Goal: Book appointment/travel/reservation

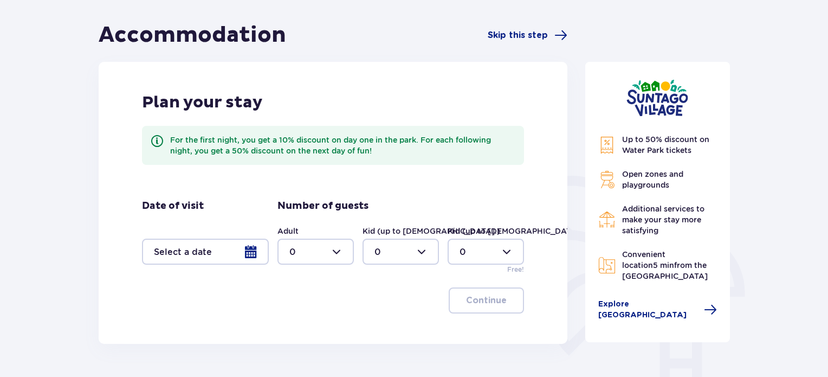
scroll to position [163, 0]
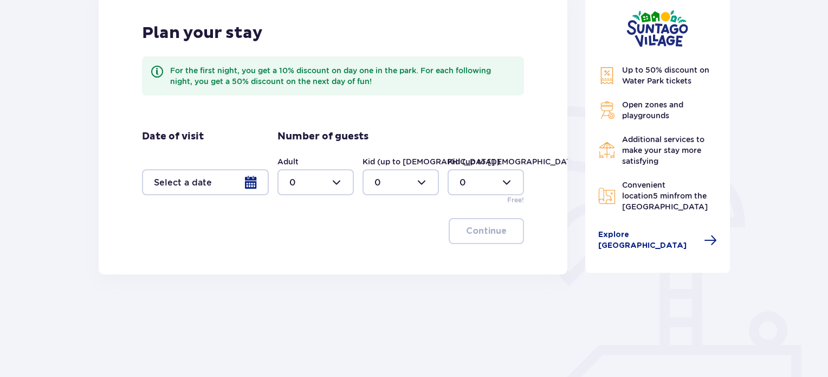
click at [228, 184] on div at bounding box center [205, 182] width 127 height 26
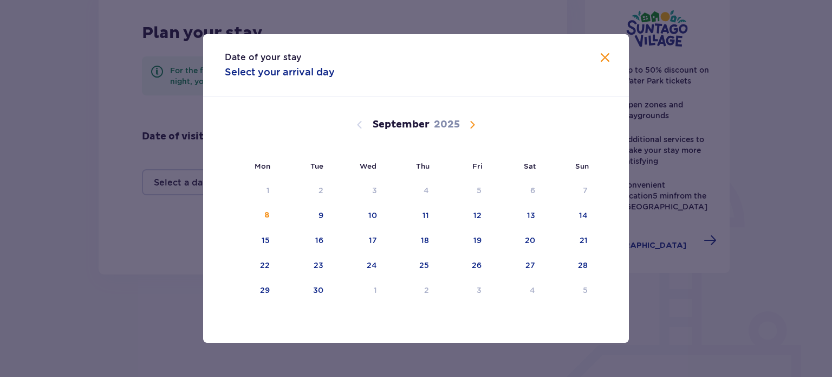
click at [475, 123] on span "Calendar" at bounding box center [472, 124] width 13 height 13
drag, startPoint x: 561, startPoint y: 188, endPoint x: 516, endPoint y: 108, distance: 91.5
click at [519, 111] on div "[DATE] 29 30 1 2 3 4 5 6 7 8 9 10 11 12 13 14 15 16 17 18 19 20 21 22 23 24 25 …" at bounding box center [410, 199] width 371 height 207
click at [523, 190] on div "4" at bounding box center [517, 191] width 53 height 24
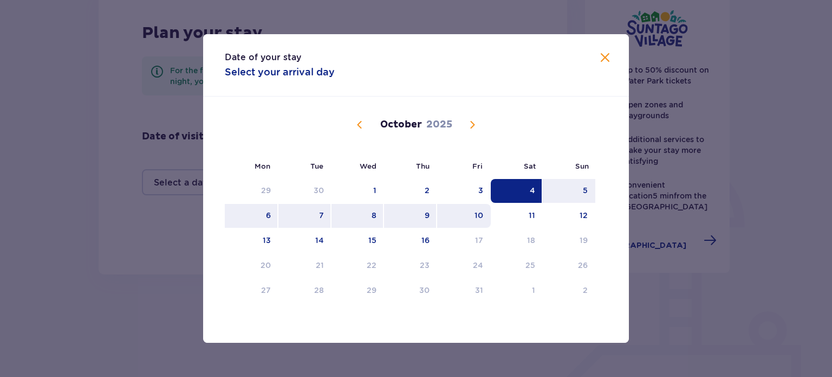
click at [464, 213] on div "10" at bounding box center [464, 216] width 54 height 24
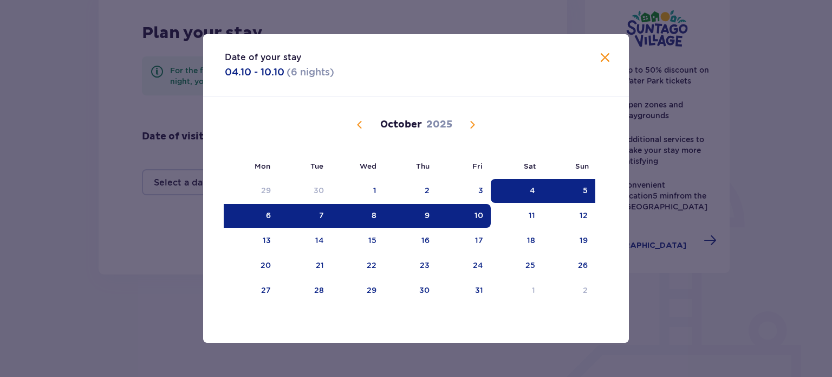
type input "[DATE] - [DATE]"
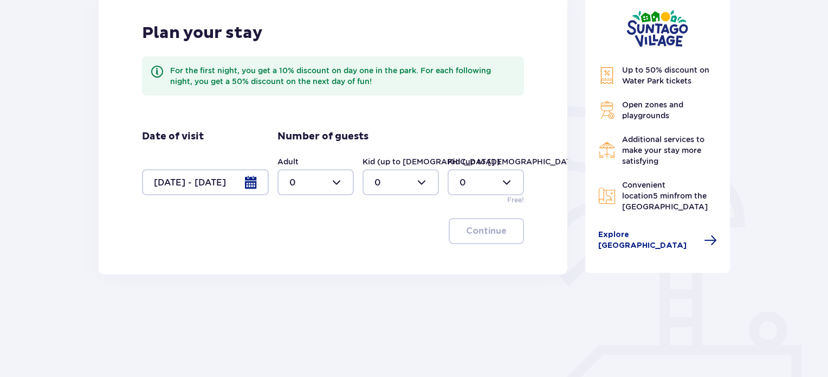
click at [329, 188] on div at bounding box center [315, 182] width 76 height 26
click at [310, 278] on div "5" at bounding box center [315, 275] width 53 height 12
type input "5"
click at [399, 177] on div at bounding box center [401, 182] width 76 height 26
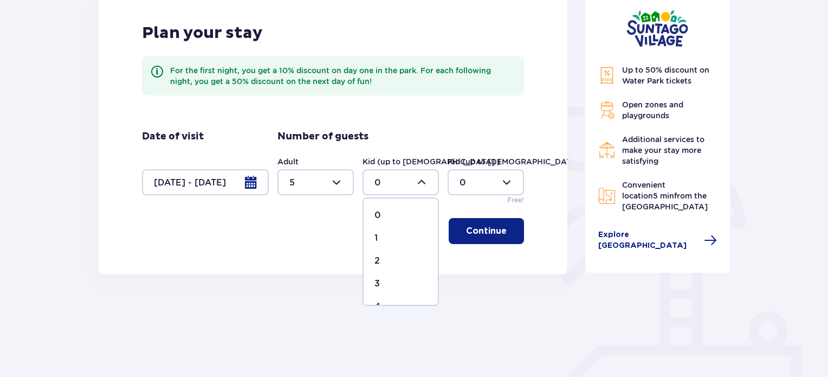
click at [386, 268] on span "2" at bounding box center [401, 260] width 74 height 23
type input "2"
click at [482, 230] on p "Continue" at bounding box center [486, 231] width 41 height 12
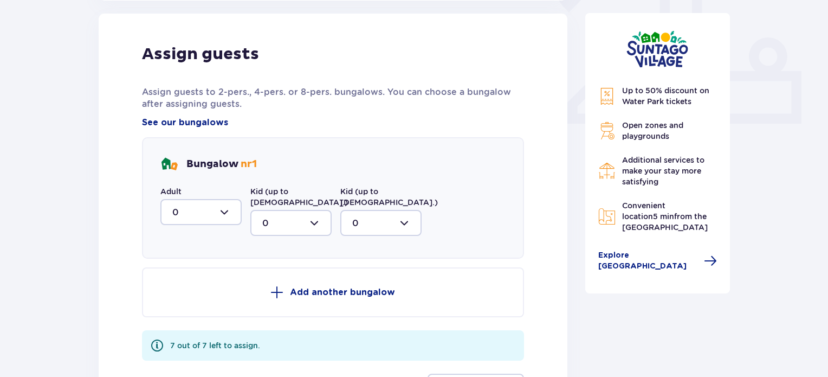
scroll to position [437, 0]
click at [199, 221] on div at bounding box center [200, 211] width 81 height 26
click at [193, 289] on div "2" at bounding box center [200, 290] width 57 height 12
type input "2"
click at [286, 218] on div at bounding box center [290, 222] width 81 height 26
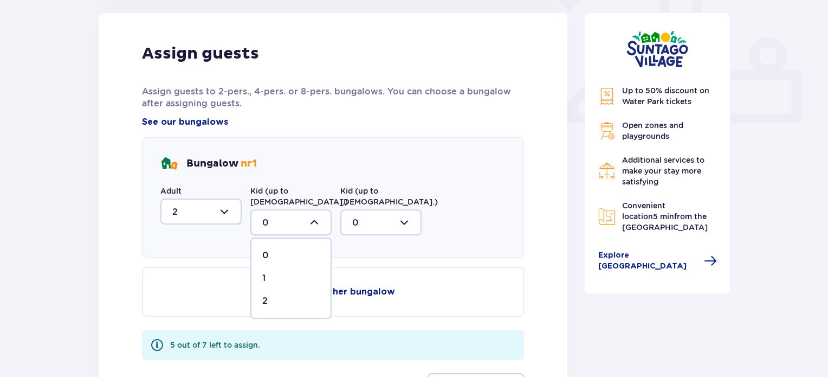
click at [281, 295] on span "2" at bounding box center [290, 300] width 79 height 23
type input "2"
click at [291, 280] on button "Add another bungalow" at bounding box center [333, 292] width 382 height 50
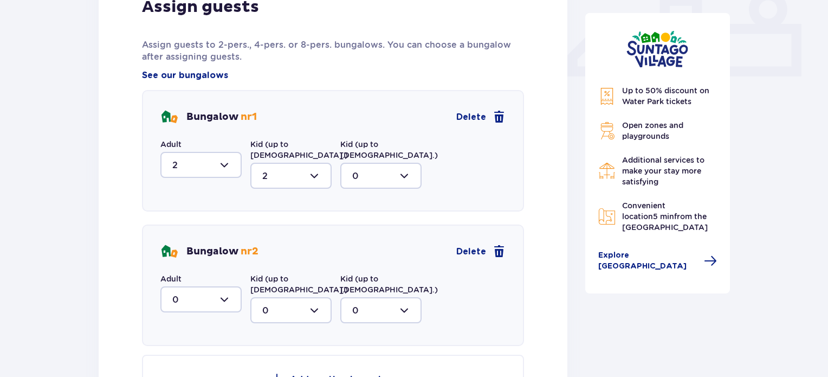
scroll to position [545, 0]
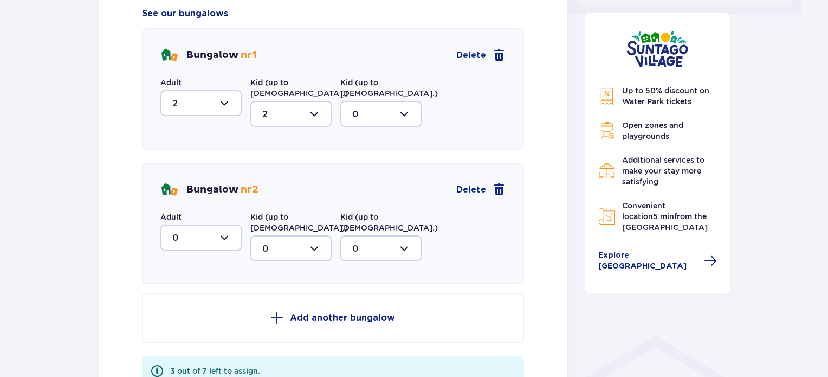
click at [197, 233] on div at bounding box center [200, 237] width 81 height 26
click at [196, 333] on div "3" at bounding box center [200, 339] width 57 height 12
type input "3"
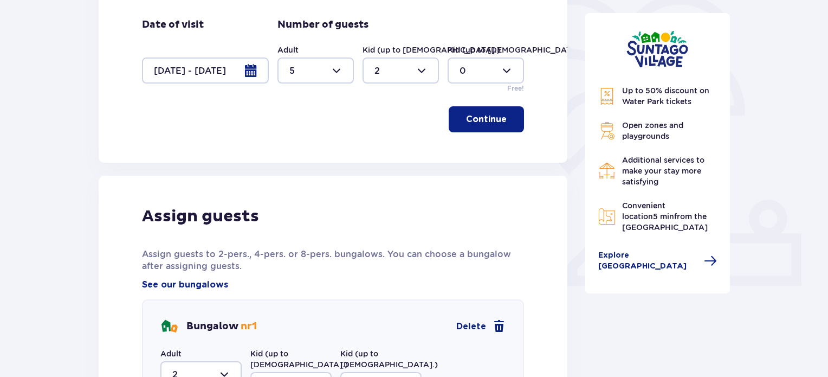
scroll to position [220, 0]
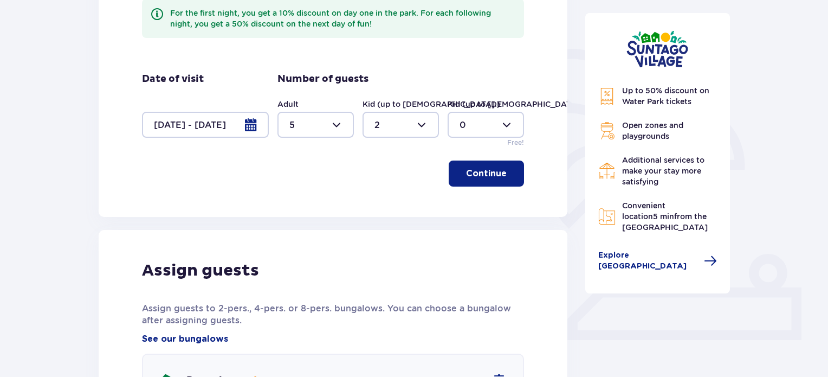
click at [321, 114] on div at bounding box center [315, 125] width 76 height 26
click at [299, 210] on div "7" at bounding box center [315, 209] width 53 height 12
type input "7"
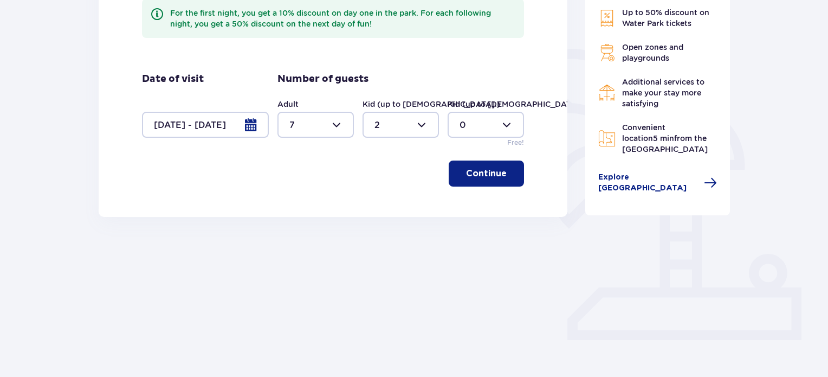
click at [480, 177] on p "Continue" at bounding box center [486, 173] width 41 height 12
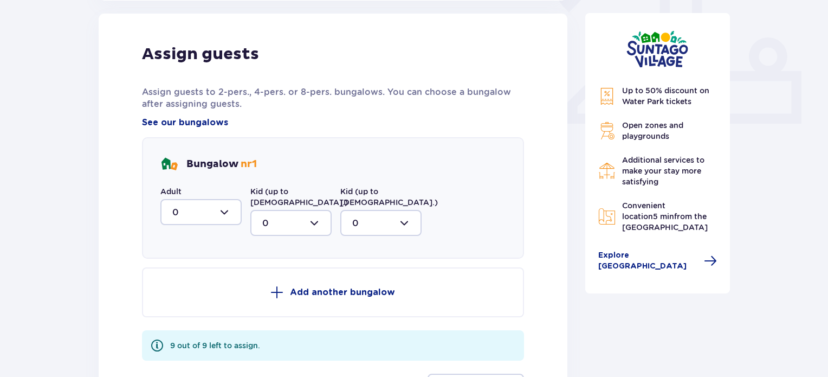
scroll to position [437, 0]
click at [219, 209] on div at bounding box center [200, 211] width 81 height 26
click at [209, 281] on span "2" at bounding box center [200, 290] width 79 height 23
type input "2"
click at [269, 212] on div at bounding box center [290, 222] width 81 height 26
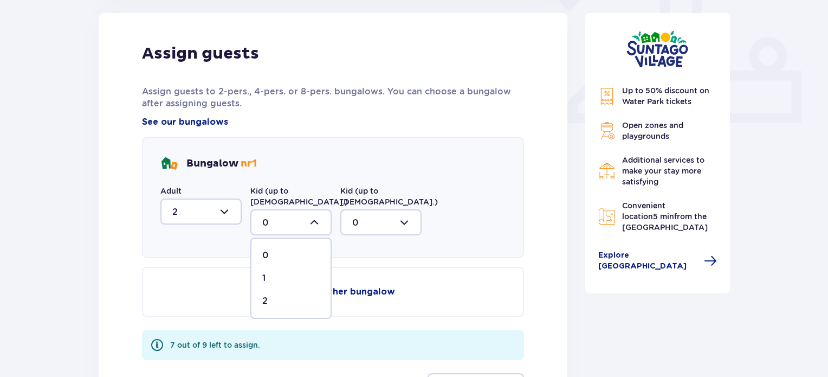
click at [277, 272] on div "1" at bounding box center [290, 278] width 57 height 12
type input "1"
click at [323, 286] on p "Add another bungalow" at bounding box center [342, 292] width 105 height 12
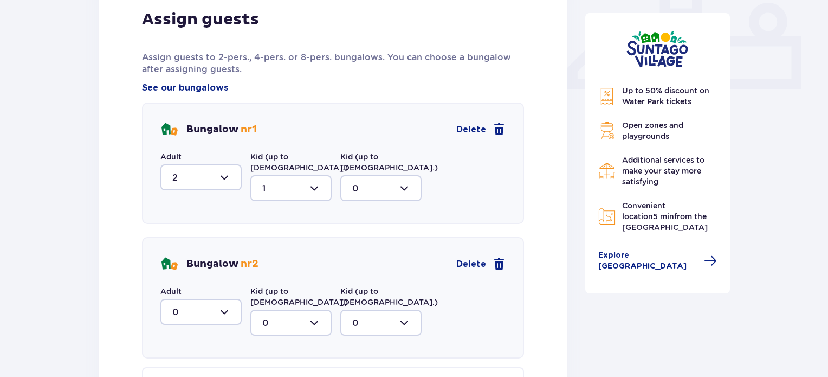
scroll to position [545, 0]
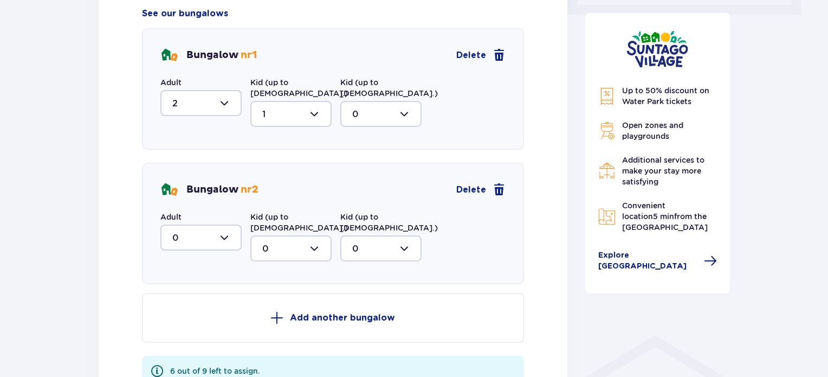
click at [213, 229] on div at bounding box center [200, 237] width 81 height 26
click at [212, 310] on div "2" at bounding box center [200, 316] width 57 height 12
type input "2"
drag, startPoint x: 301, startPoint y: 232, endPoint x: 301, endPoint y: 238, distance: 6.0
click at [300, 235] on div at bounding box center [290, 248] width 81 height 26
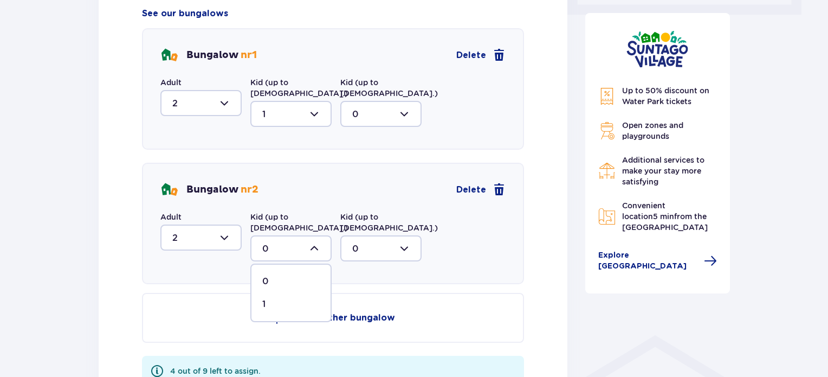
click at [282, 298] on div "1" at bounding box center [290, 304] width 57 height 12
type input "1"
click at [296, 312] on p "Add another bungalow" at bounding box center [342, 318] width 105 height 12
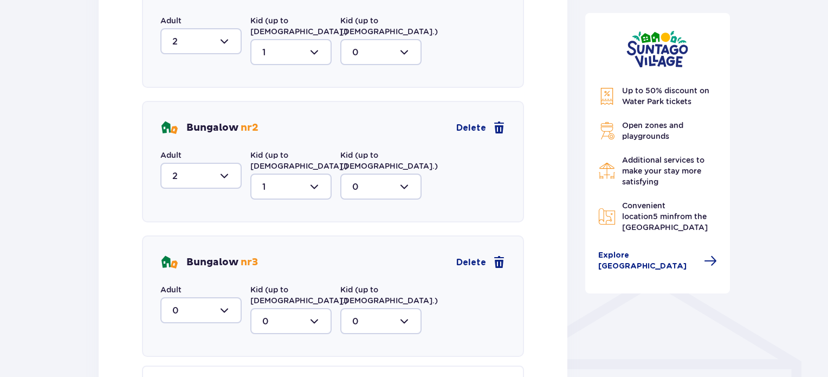
scroll to position [653, 0]
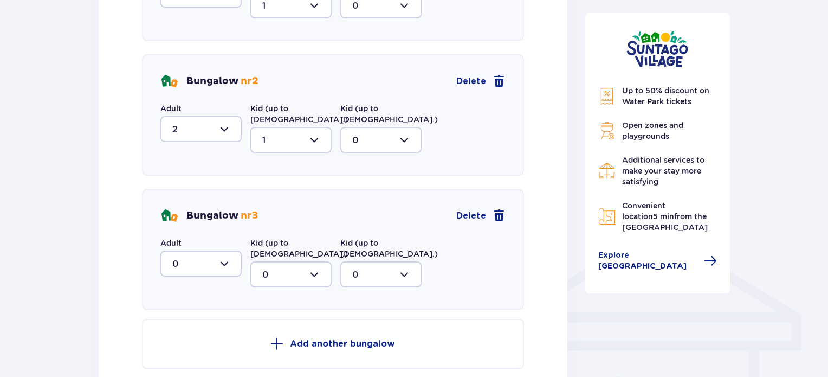
click at [214, 250] on div at bounding box center [200, 263] width 81 height 26
click at [197, 336] on div "2" at bounding box center [200, 342] width 57 height 12
click at [274, 261] on div at bounding box center [290, 274] width 81 height 26
click at [208, 250] on div at bounding box center [200, 263] width 81 height 26
click at [190, 359] on div "3" at bounding box center [200, 365] width 57 height 12
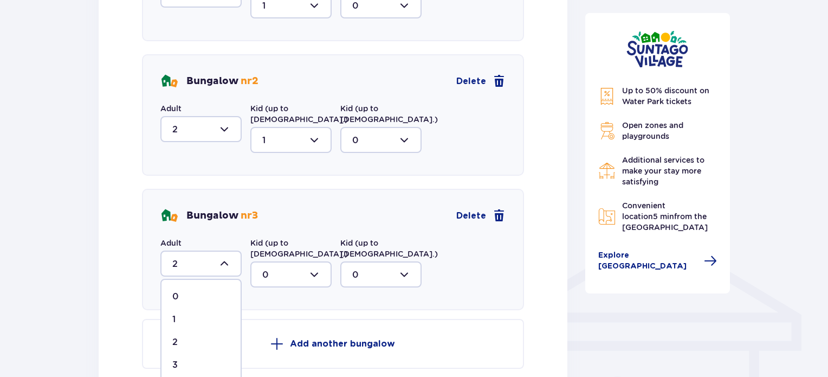
type input "3"
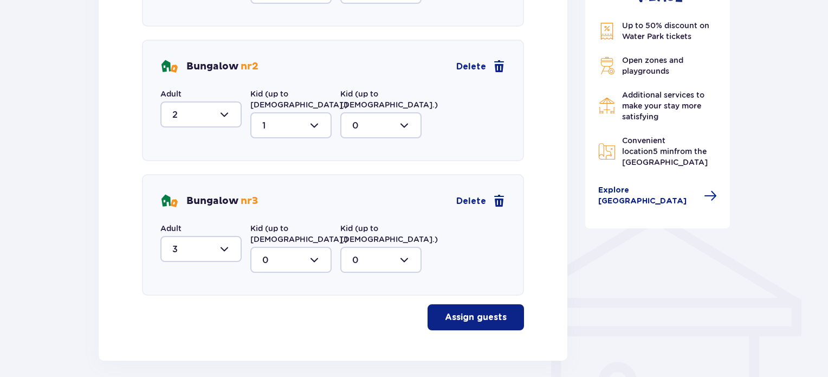
scroll to position [683, 0]
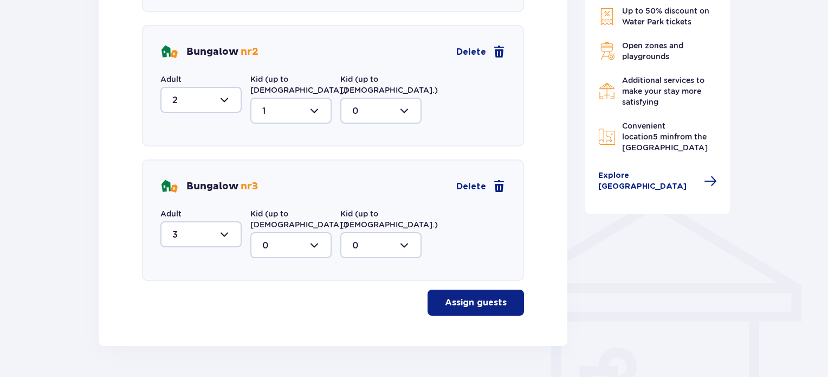
click at [505, 289] on button "Assign guests" at bounding box center [476, 302] width 96 height 26
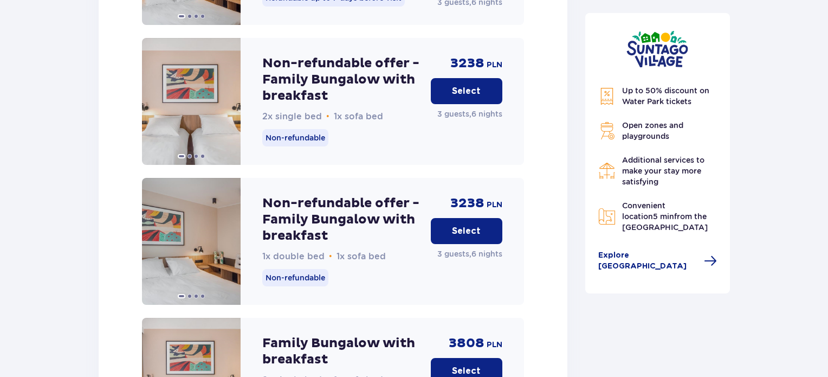
scroll to position [1699, 0]
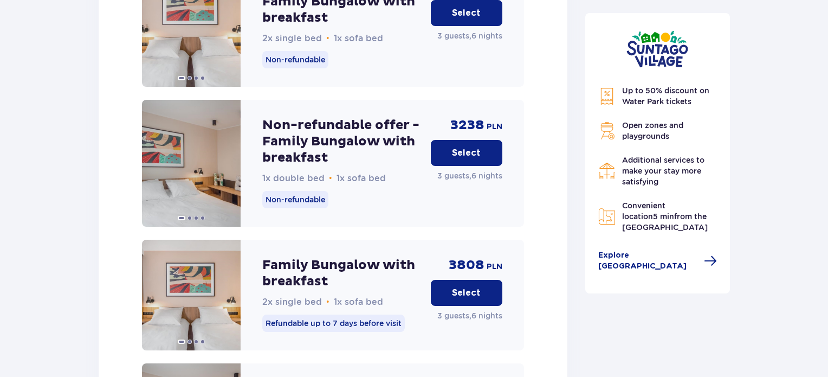
click at [456, 287] on p "Select" at bounding box center [466, 293] width 29 height 12
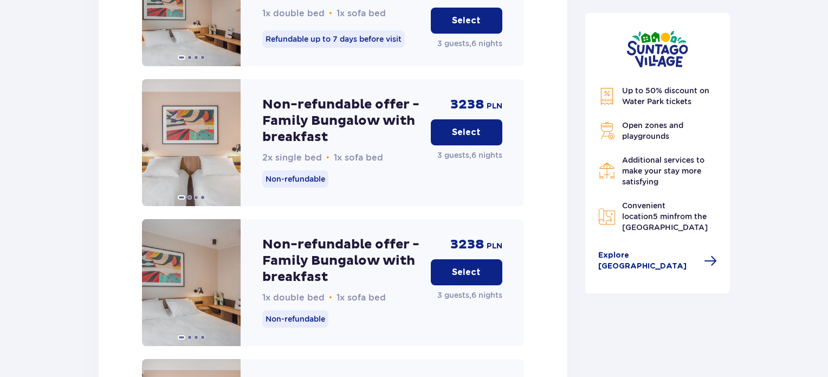
scroll to position [2844, 0]
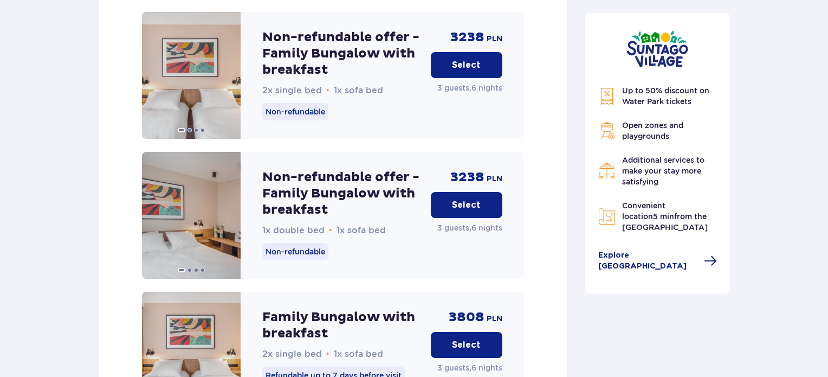
click at [456, 339] on p "Select" at bounding box center [466, 345] width 29 height 12
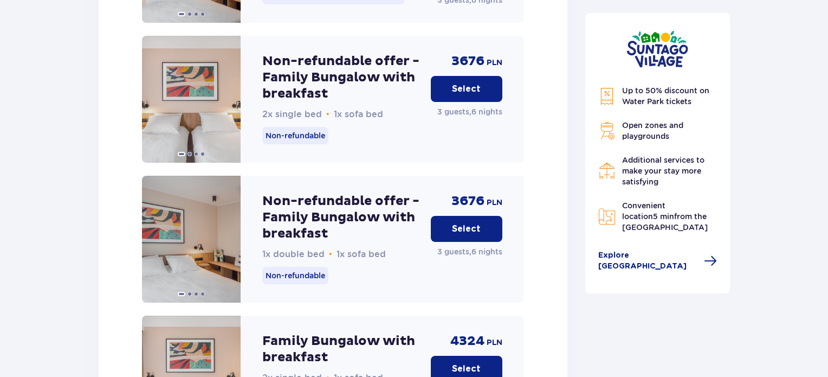
scroll to position [4151, 0]
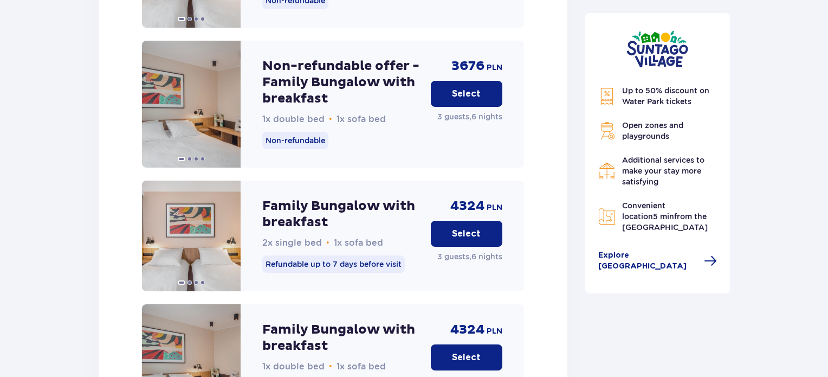
click at [463, 228] on p "Select" at bounding box center [466, 234] width 29 height 12
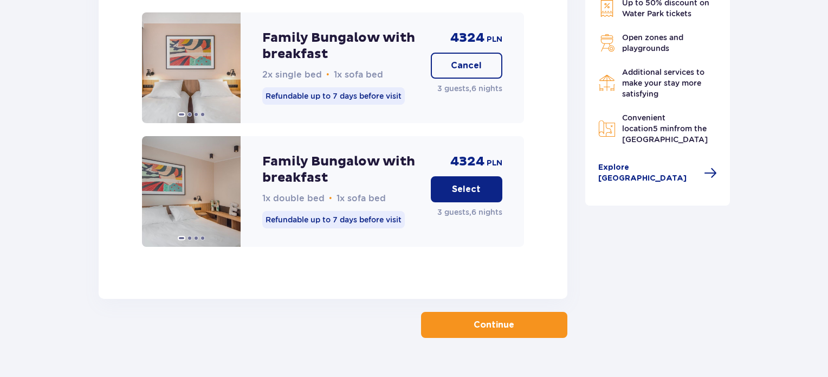
click at [481, 319] on p "Continue" at bounding box center [494, 325] width 41 height 12
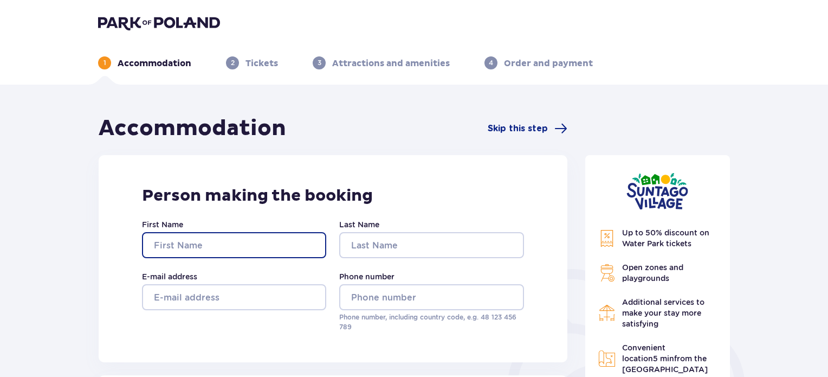
click at [205, 254] on input "First Name" at bounding box center [234, 245] width 184 height 26
type input "Shaked"
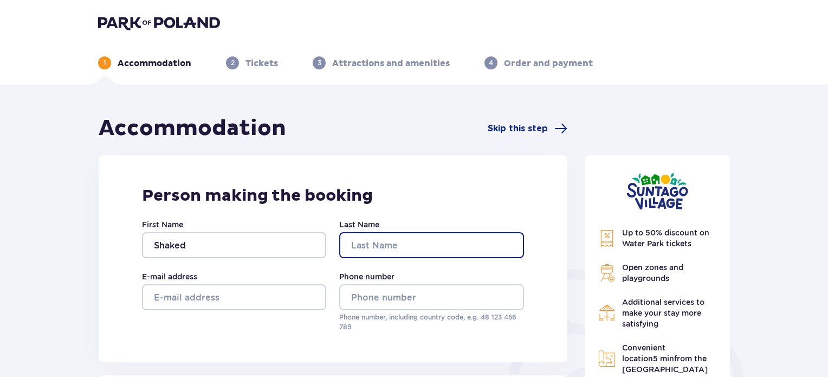
type input "[PERSON_NAME]"
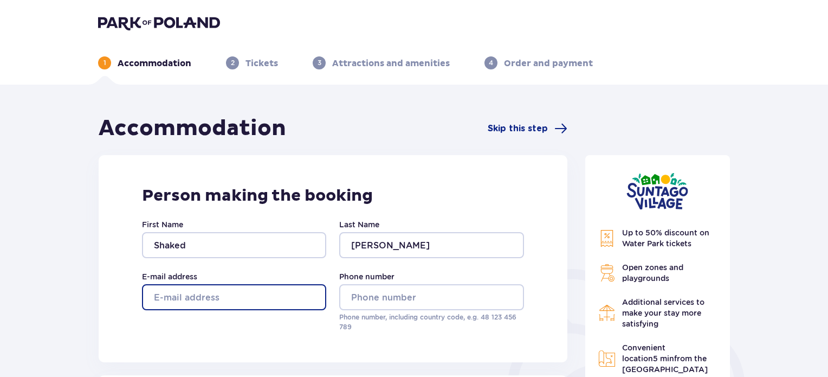
type input "[EMAIL_ADDRESS][DOMAIN_NAME]"
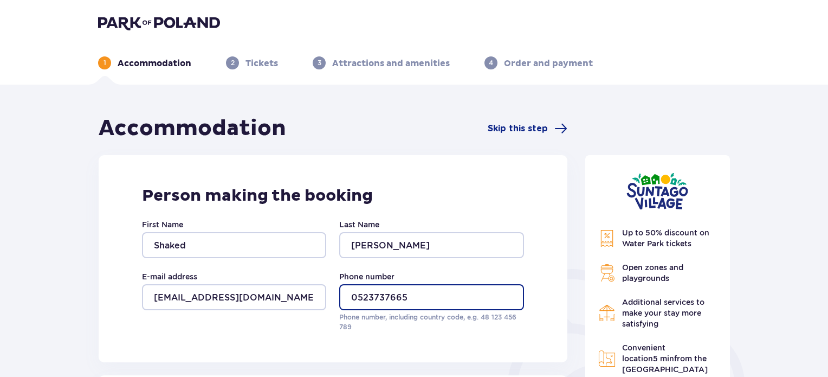
drag, startPoint x: 355, startPoint y: 301, endPoint x: 346, endPoint y: 301, distance: 9.8
click at [346, 301] on input "0523737665" at bounding box center [431, 297] width 184 height 26
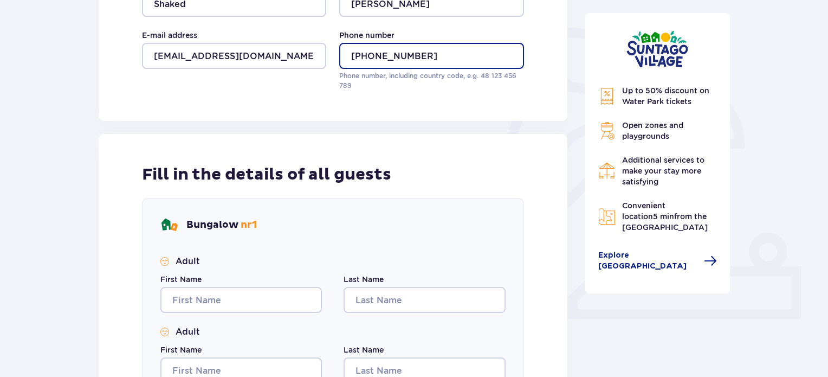
scroll to position [325, 0]
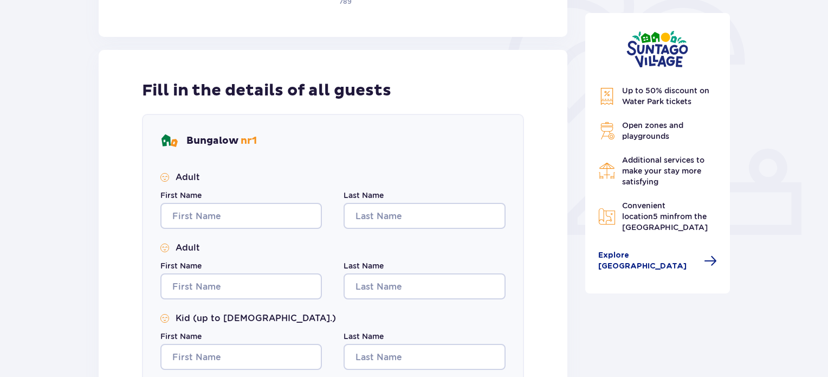
type input "[PHONE_NUMBER]"
click at [270, 216] on input "First Name" at bounding box center [240, 216] width 161 height 26
type input "Shaked"
type input "[PERSON_NAME]"
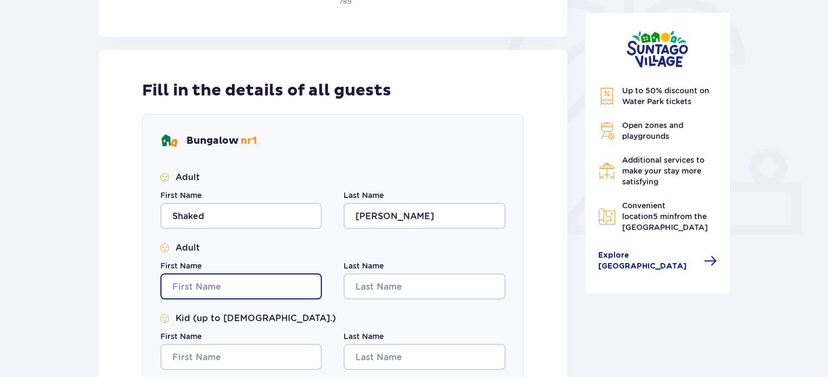
type input "Shaked"
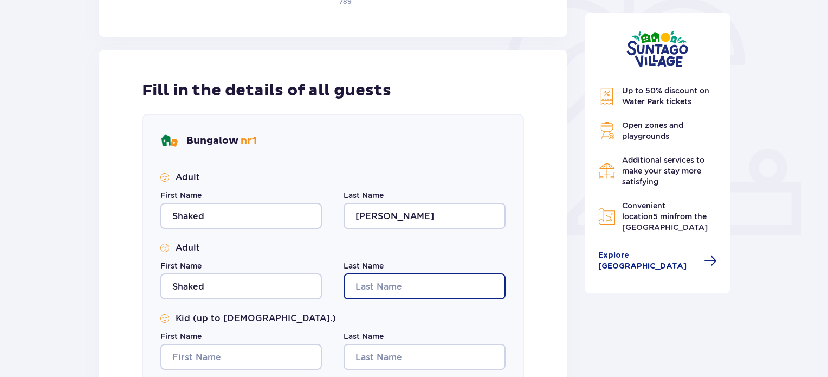
type input "[PERSON_NAME]"
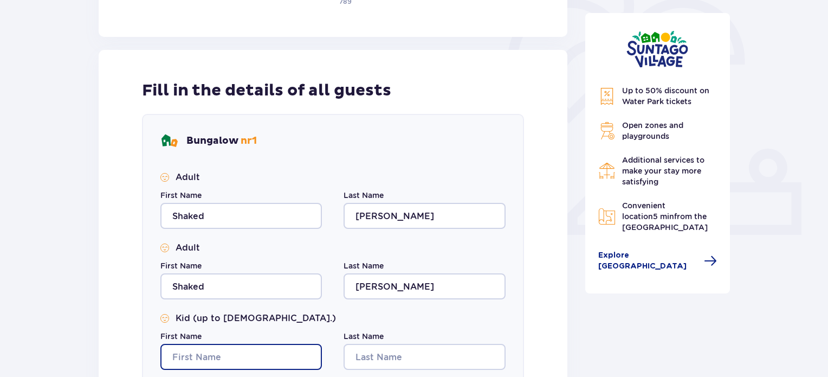
type input "Shaked"
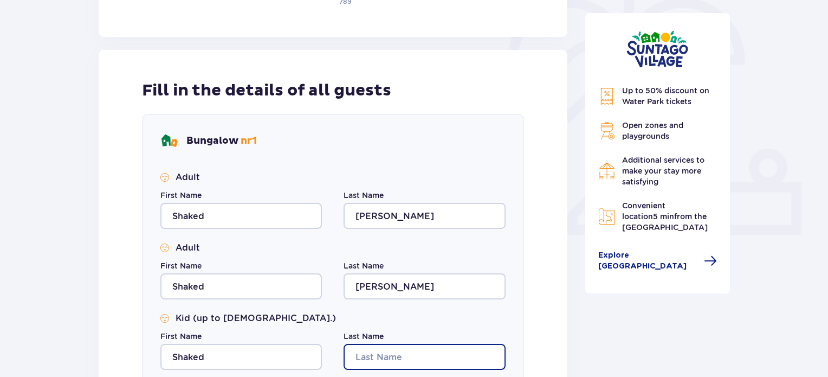
type input "[PERSON_NAME]"
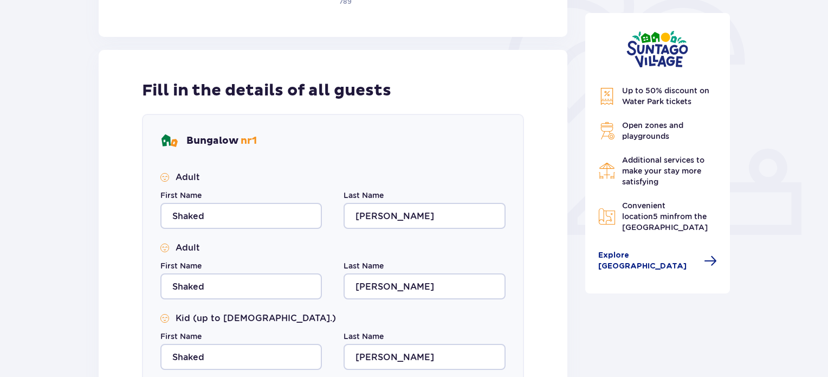
type input "Shaked"
type input "[PERSON_NAME]"
type input "Shaked"
type input "[PERSON_NAME]"
type input "Shaked"
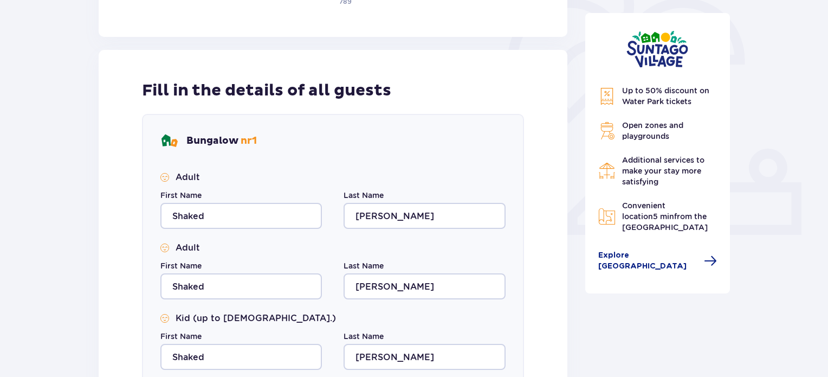
type input "[PERSON_NAME]"
type input "Shaked"
type input "[PERSON_NAME]"
type input "Shaked"
type input "[PERSON_NAME]"
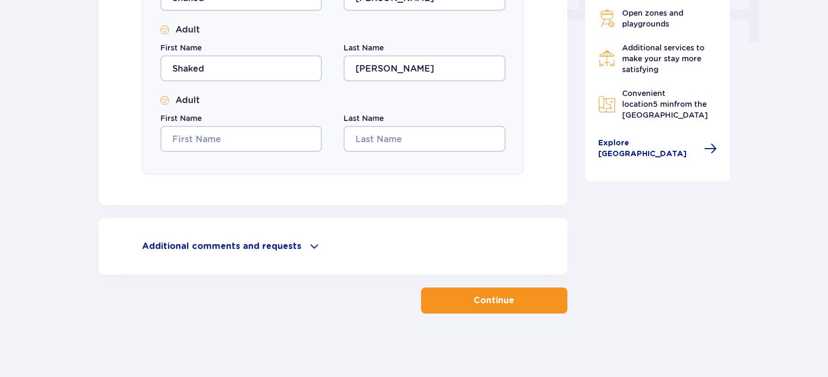
click at [447, 296] on button "Continue" at bounding box center [494, 300] width 146 height 26
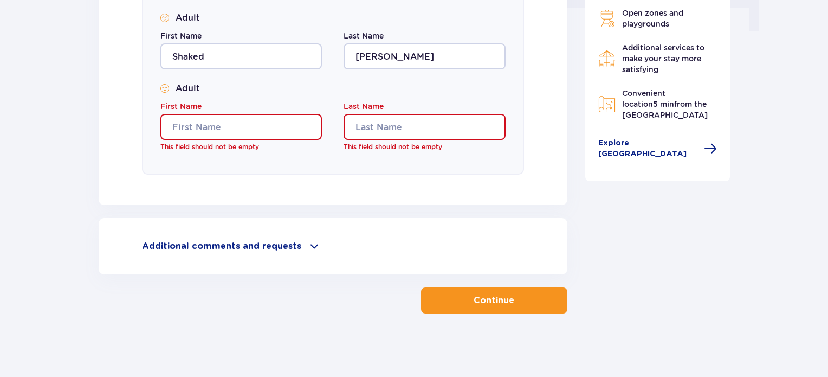
scroll to position [1138, 0]
drag, startPoint x: 399, startPoint y: 134, endPoint x: 401, endPoint y: 128, distance: 6.2
click at [399, 134] on input "Last Name" at bounding box center [424, 127] width 161 height 26
click at [282, 134] on input "First Name" at bounding box center [240, 127] width 161 height 26
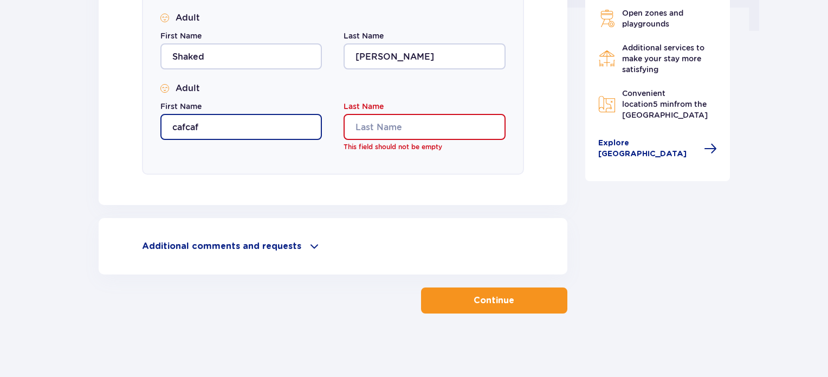
type input "cafcaf"
click at [384, 102] on label "Last Name" at bounding box center [364, 106] width 40 height 11
click at [384, 114] on input "Last Name" at bounding box center [424, 127] width 161 height 26
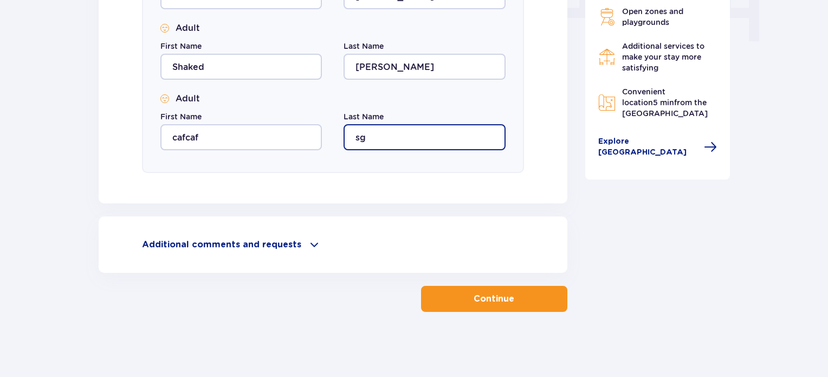
scroll to position [1126, 0]
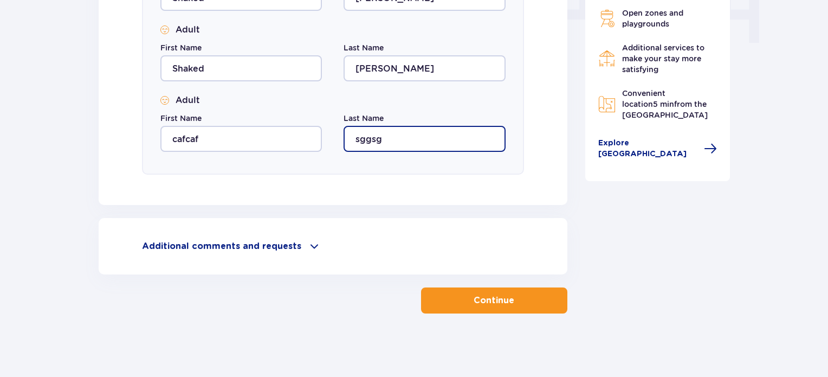
type input "sggsg"
click at [479, 287] on button "Continue" at bounding box center [494, 300] width 146 height 26
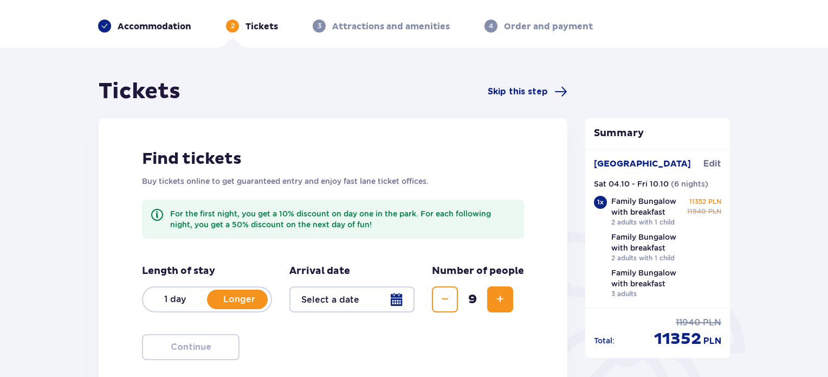
scroll to position [108, 0]
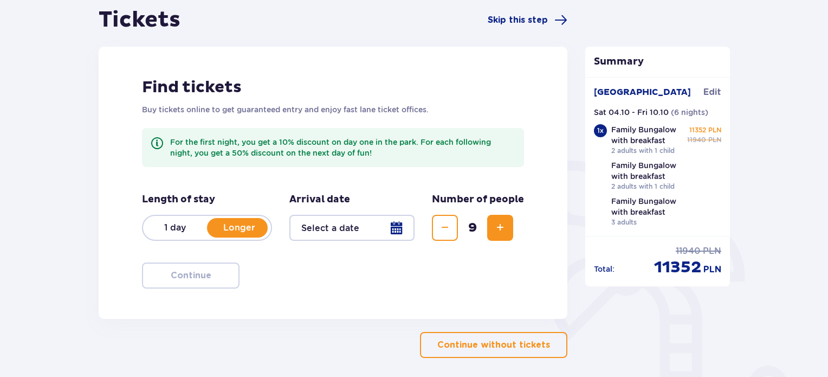
click at [332, 229] on div at bounding box center [351, 228] width 125 height 26
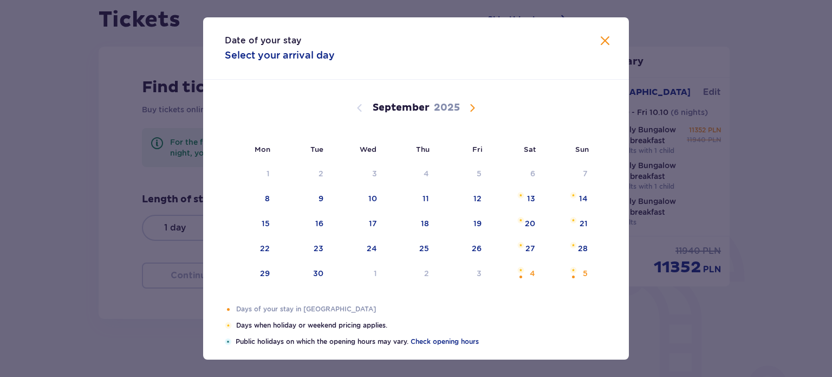
click at [468, 108] on span "Calendar" at bounding box center [472, 107] width 13 height 13
click at [605, 40] on span at bounding box center [605, 41] width 13 height 13
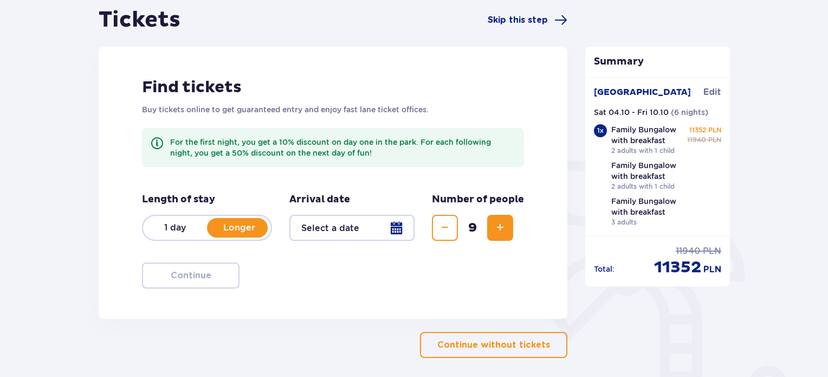
click at [376, 225] on div at bounding box center [351, 228] width 125 height 26
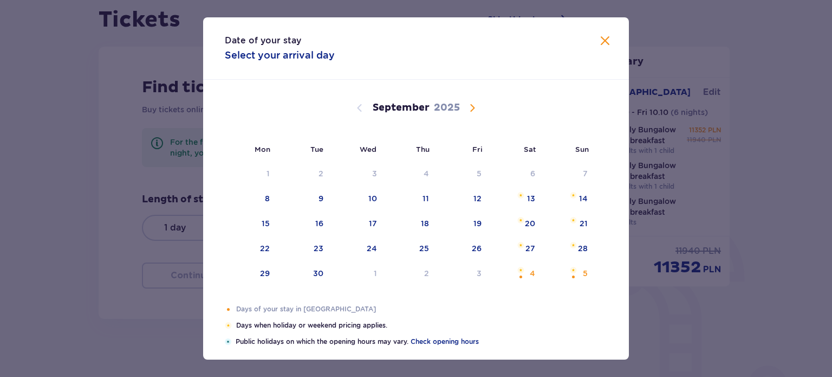
click at [473, 108] on span "Calendar" at bounding box center [472, 107] width 13 height 13
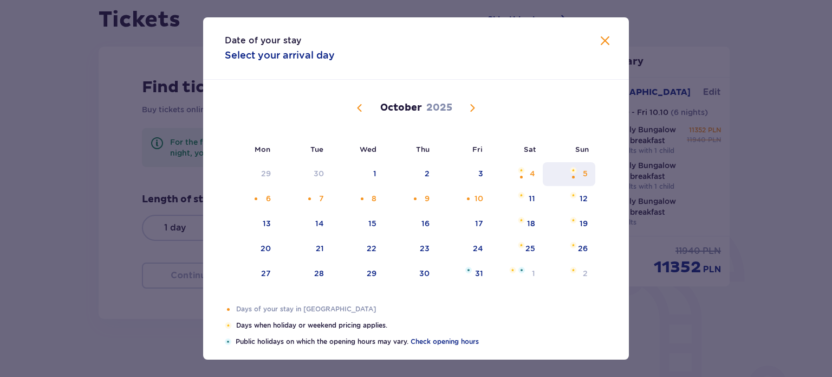
click at [580, 174] on div "5" at bounding box center [569, 174] width 53 height 24
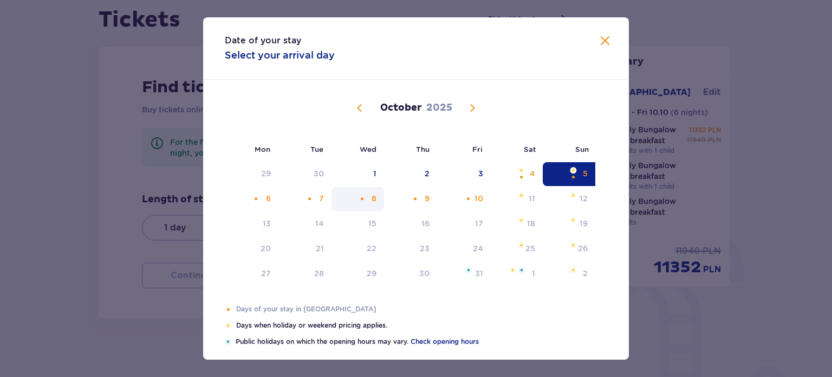
click at [360, 203] on div "8" at bounding box center [358, 199] width 53 height 24
click at [322, 203] on div "7" at bounding box center [321, 198] width 5 height 11
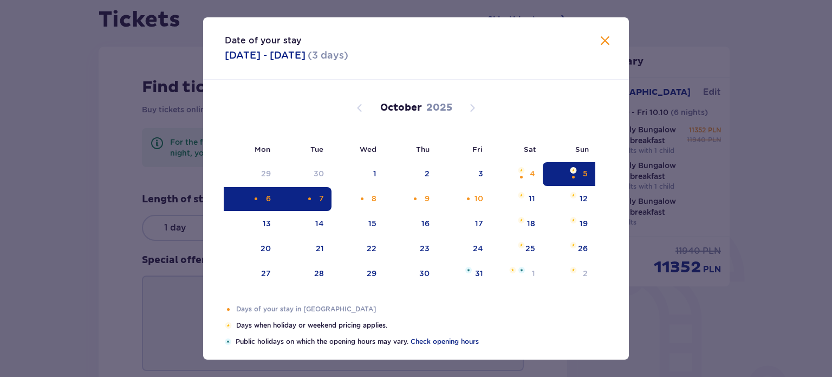
type input "[DATE] - [DATE]"
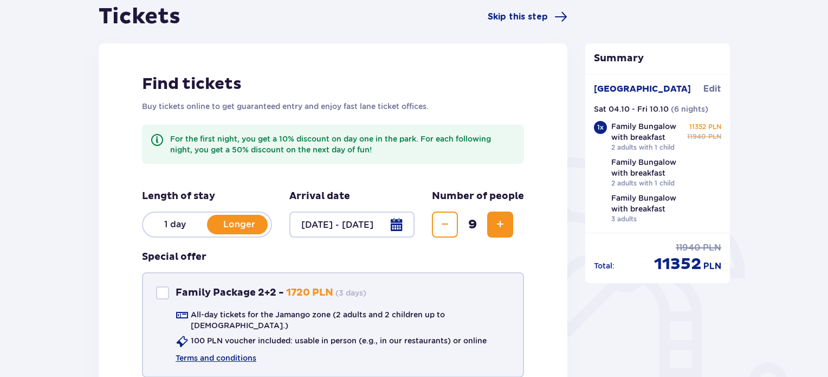
scroll to position [271, 0]
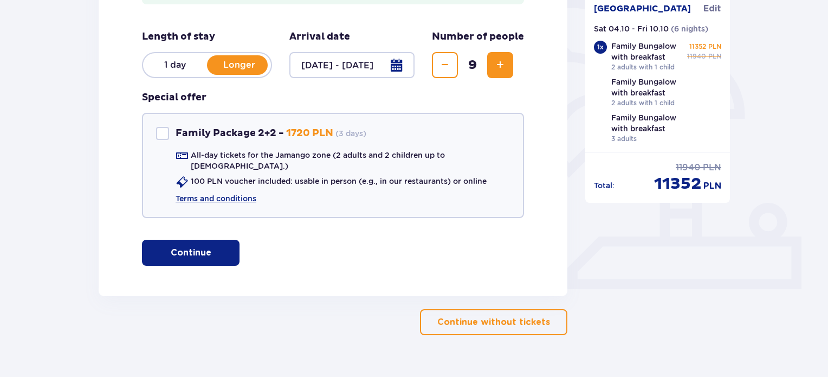
click at [220, 242] on button "Continue" at bounding box center [191, 253] width 98 height 26
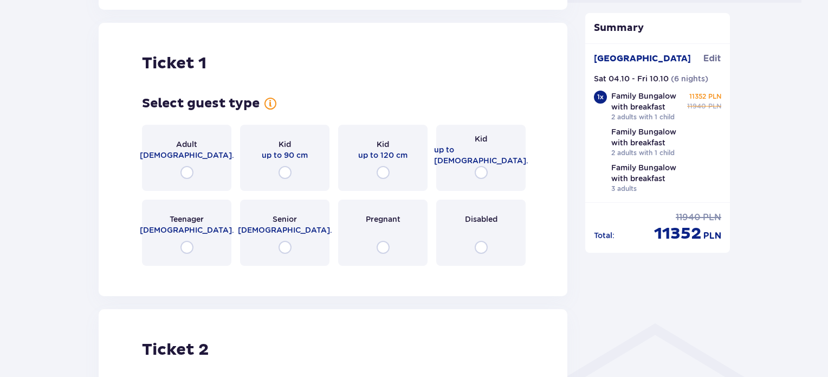
scroll to position [558, 0]
click at [189, 154] on div "Adult [DEMOGRAPHIC_DATA]." at bounding box center [186, 157] width 89 height 66
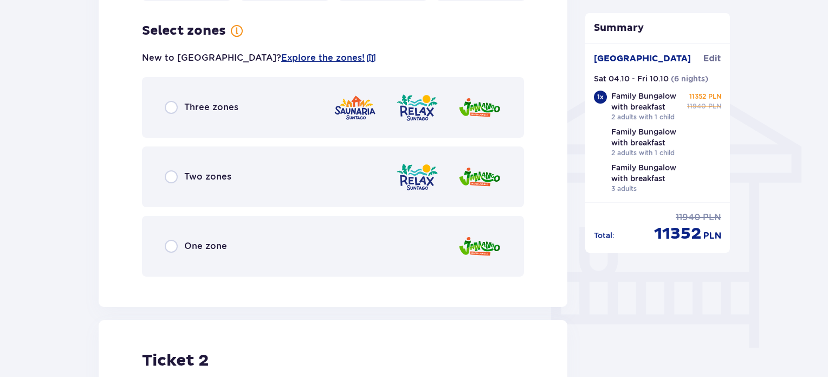
scroll to position [822, 0]
click at [204, 102] on p "Three zones" at bounding box center [211, 107] width 54 height 12
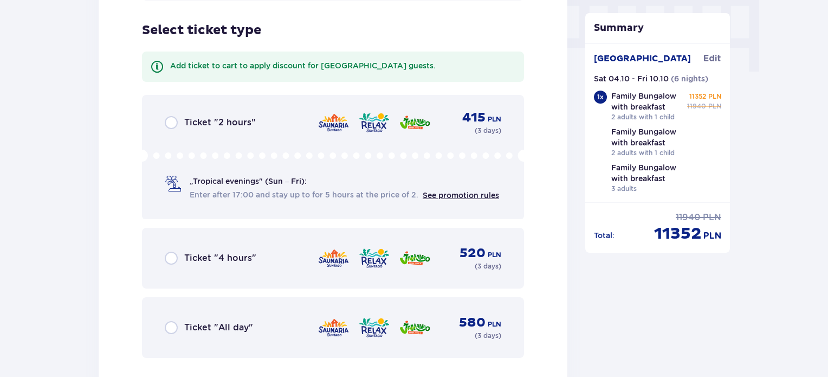
click at [210, 314] on div "Ticket "All day" 580 PLN ( 3 days )" at bounding box center [333, 327] width 337 height 26
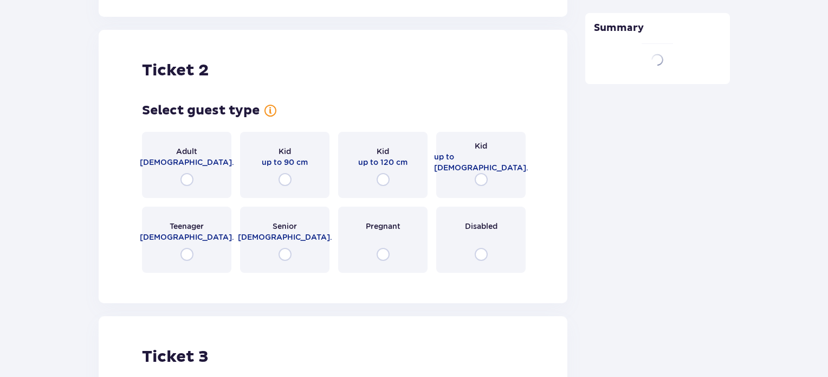
scroll to position [1476, 0]
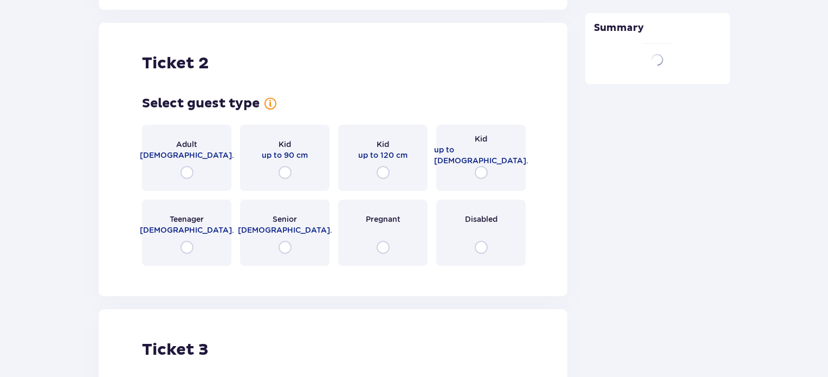
click at [190, 127] on div "Adult [DEMOGRAPHIC_DATA]." at bounding box center [186, 158] width 89 height 66
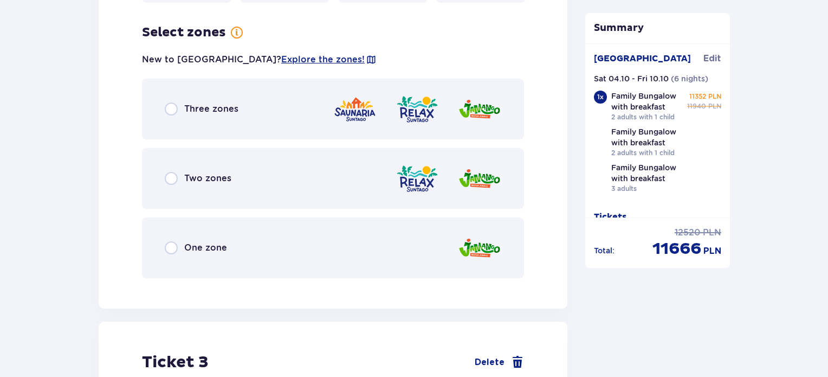
scroll to position [1740, 0]
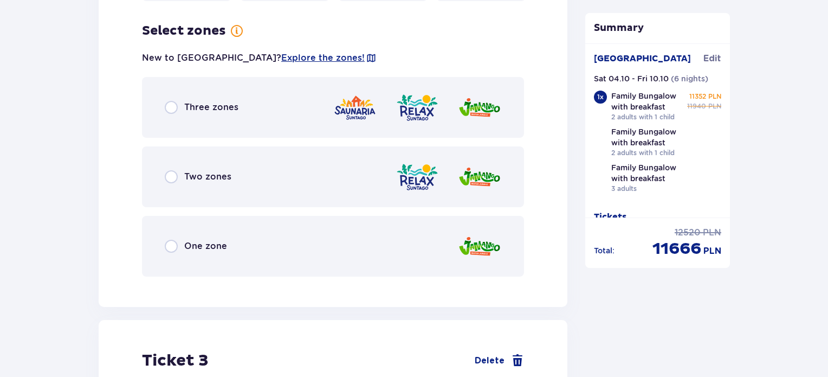
click at [170, 84] on div "Three zones" at bounding box center [333, 107] width 382 height 61
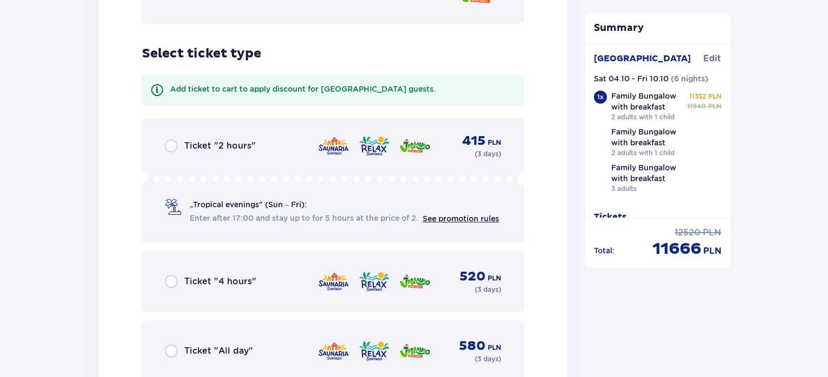
scroll to position [2015, 0]
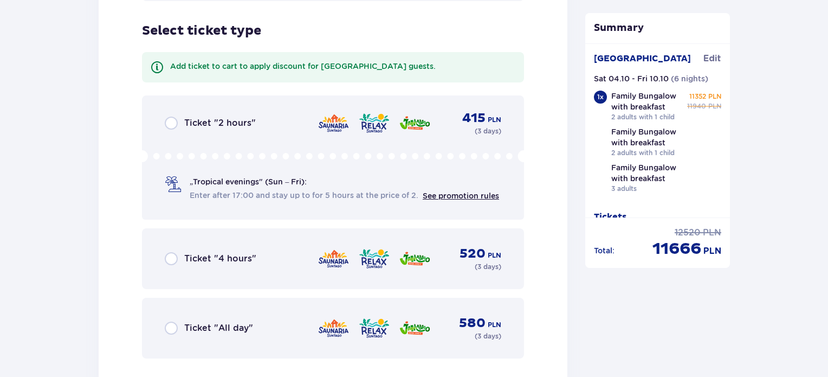
click at [193, 315] on div "Ticket "All day" 580 PLN ( 3 days )" at bounding box center [333, 328] width 337 height 26
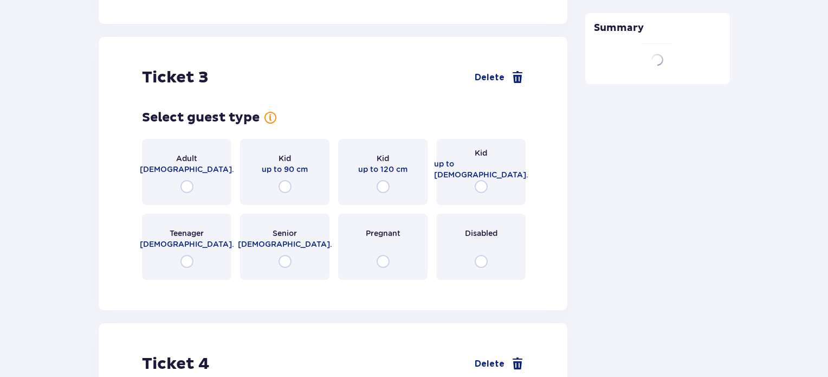
scroll to position [2392, 0]
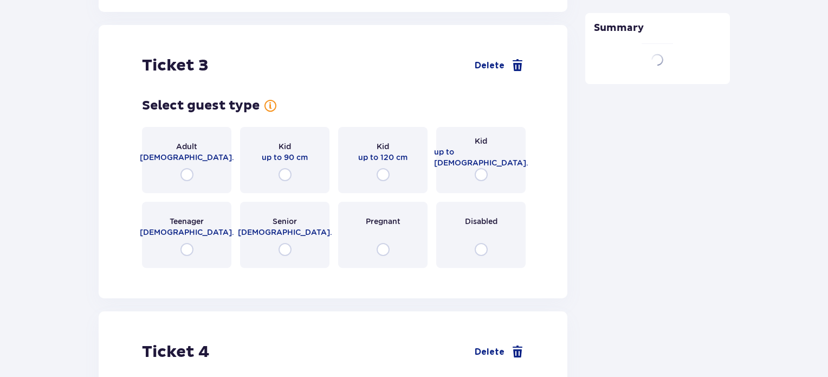
click at [193, 152] on p "[DEMOGRAPHIC_DATA]." at bounding box center [187, 157] width 94 height 11
click at [191, 168] on input "radio" at bounding box center [186, 174] width 13 height 13
radio input "true"
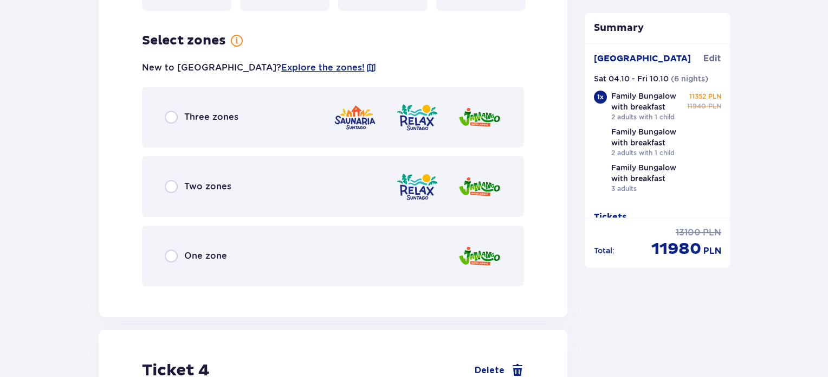
scroll to position [2658, 0]
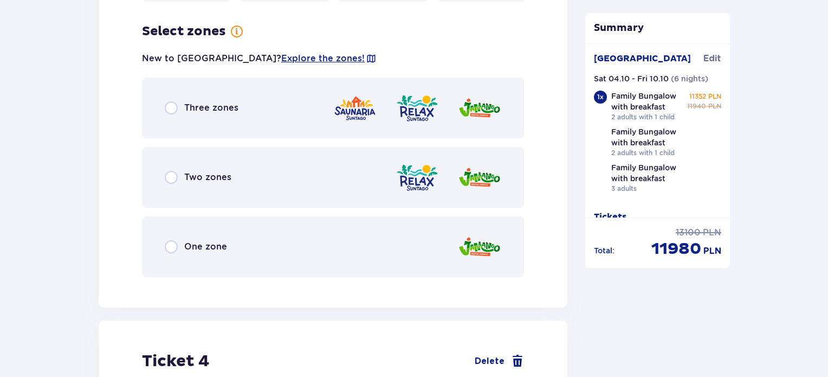
click at [199, 108] on div "Three zones" at bounding box center [333, 107] width 382 height 61
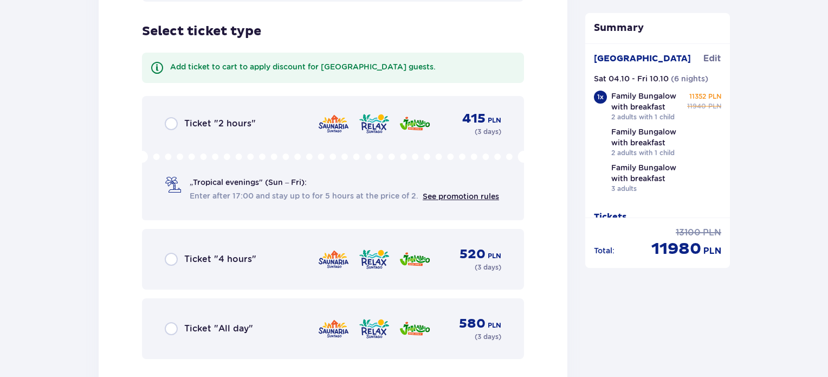
click at [218, 322] on p "Ticket "All day"" at bounding box center [218, 328] width 69 height 12
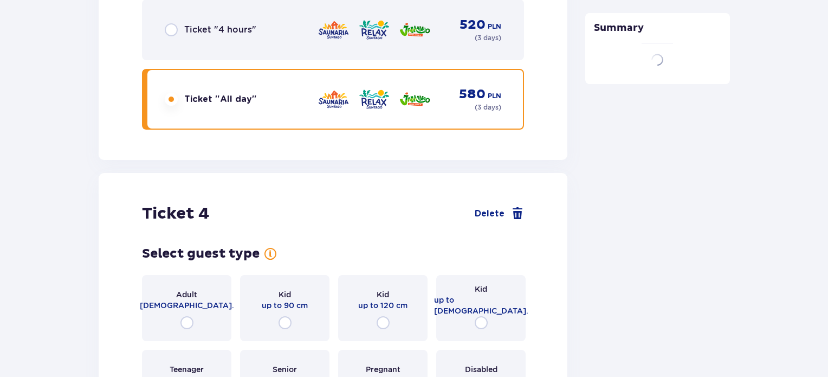
scroll to position [3264, 0]
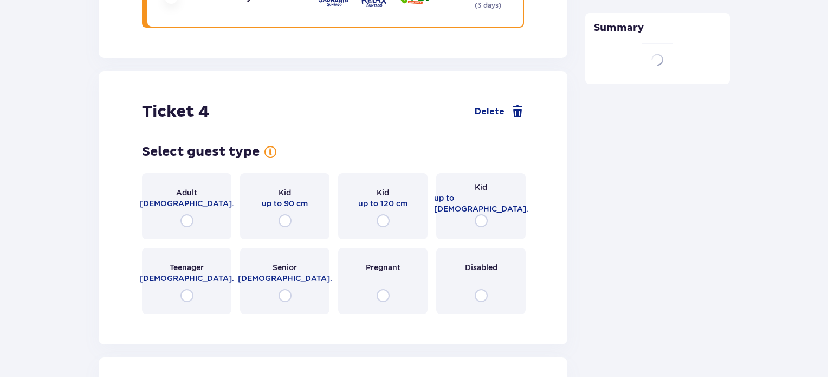
click at [186, 178] on div "Adult [DEMOGRAPHIC_DATA]." at bounding box center [186, 206] width 89 height 66
click at [186, 214] on input "radio" at bounding box center [186, 220] width 13 height 13
radio input "true"
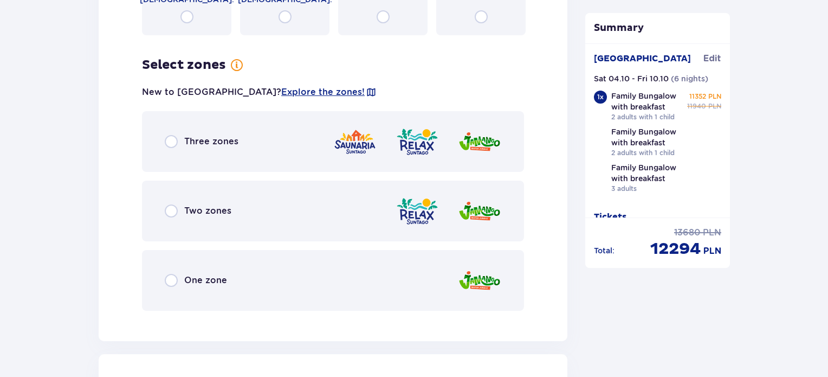
scroll to position [3576, 0]
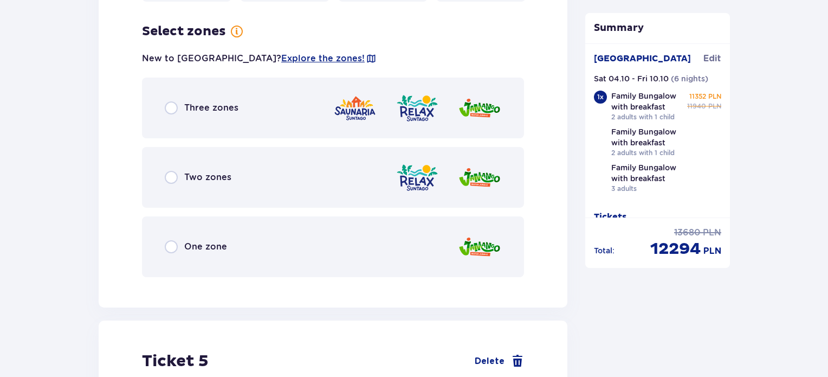
click at [178, 101] on div "Three zones" at bounding box center [202, 107] width 74 height 13
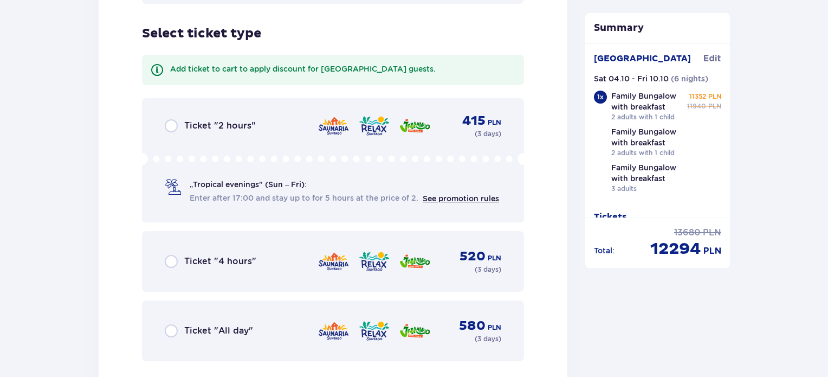
scroll to position [3852, 0]
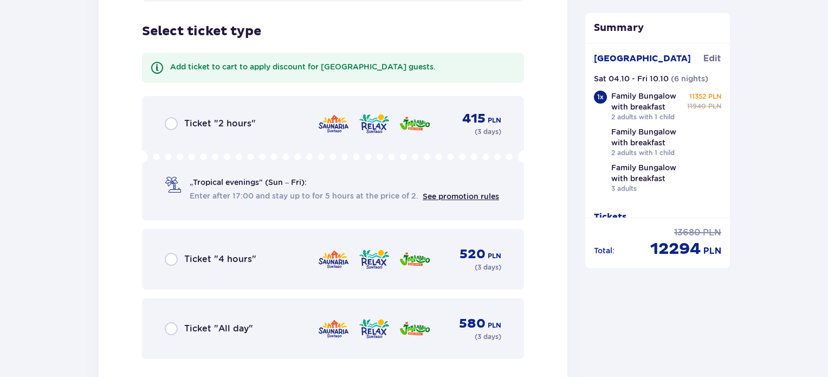
click at [202, 322] on div "Ticket "All day"" at bounding box center [209, 328] width 88 height 13
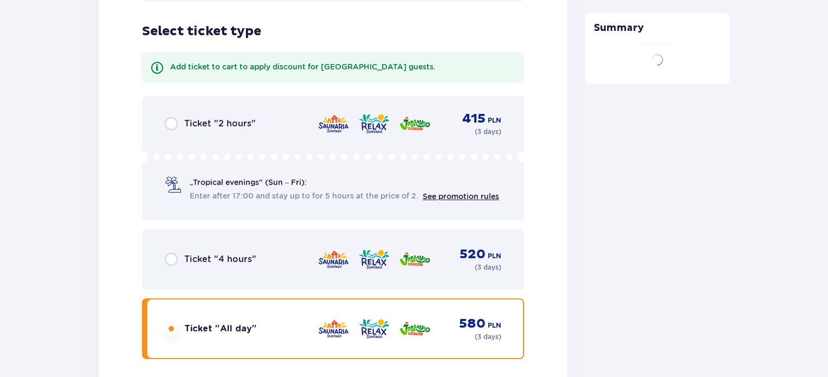
scroll to position [4230, 0]
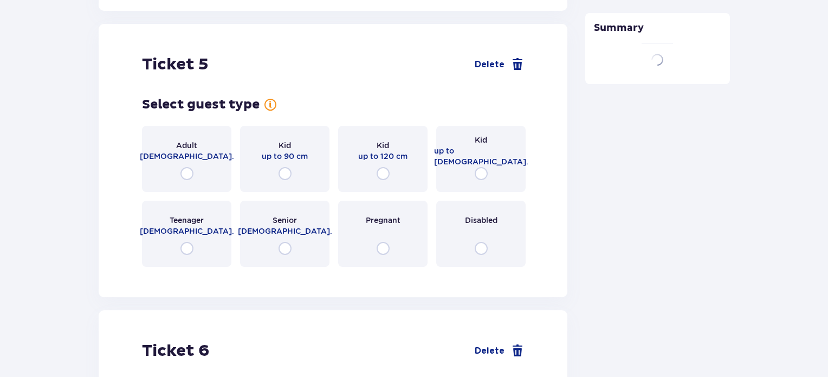
click at [191, 41] on div "Ticket 5 Delete Select guest type Adult [DEMOGRAPHIC_DATA]. Kid up to 90 cm Kid…" at bounding box center [333, 160] width 469 height 273
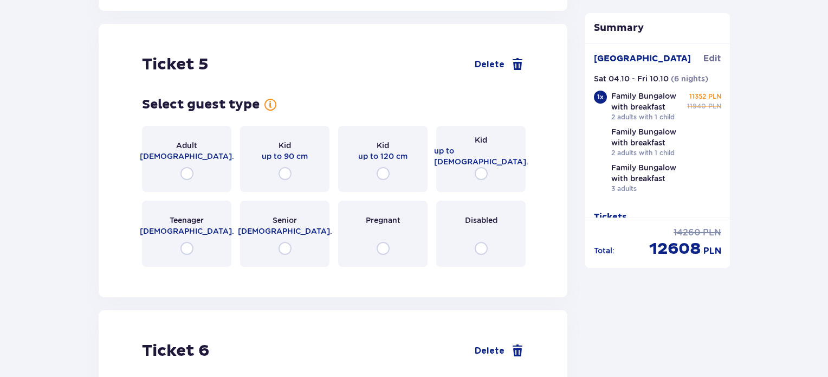
click at [187, 54] on p "Ticket 5" at bounding box center [175, 64] width 67 height 21
click at [187, 167] on input "radio" at bounding box center [186, 173] width 13 height 13
radio input "true"
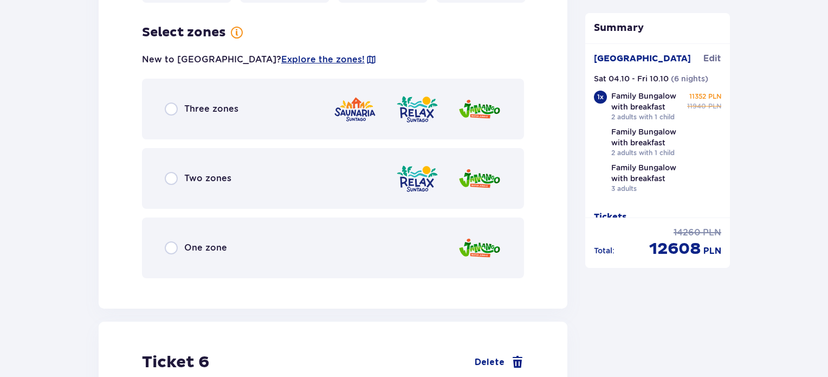
scroll to position [4494, 0]
click at [184, 102] on p "Three zones" at bounding box center [211, 108] width 54 height 12
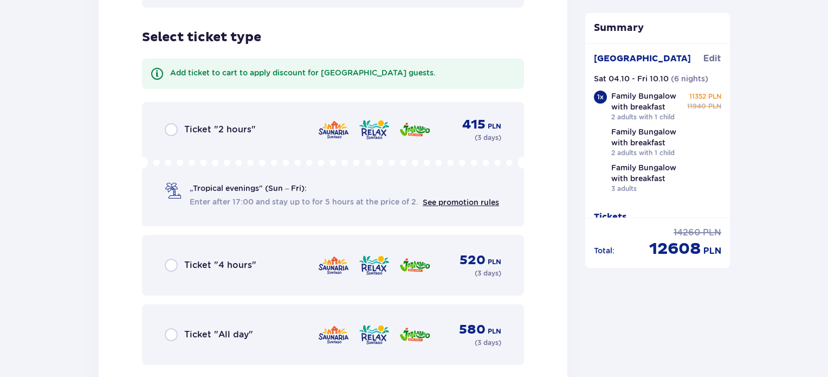
scroll to position [4770, 0]
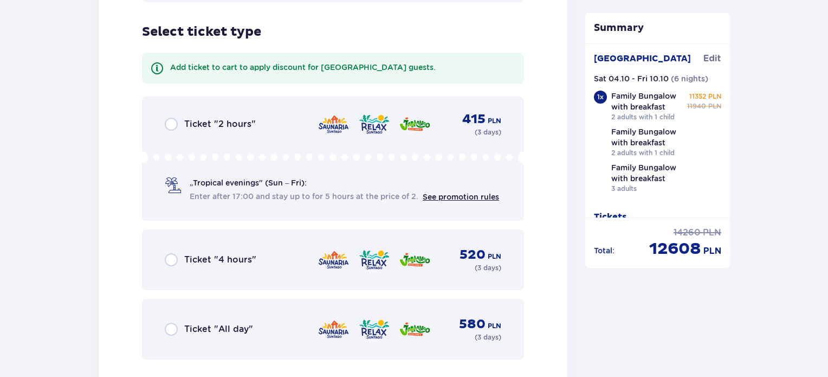
click at [201, 323] on p "Ticket "All day"" at bounding box center [218, 329] width 69 height 12
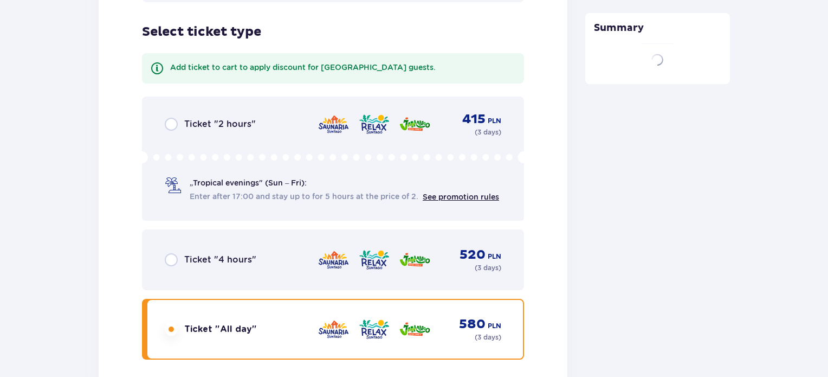
scroll to position [5148, 0]
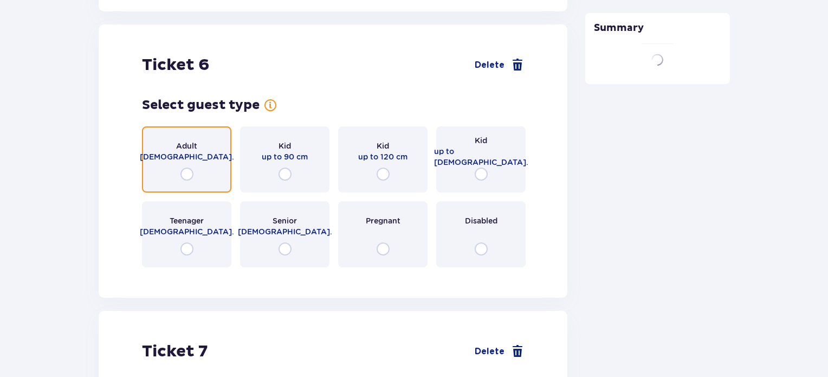
click at [185, 167] on input "radio" at bounding box center [186, 173] width 13 height 13
radio input "true"
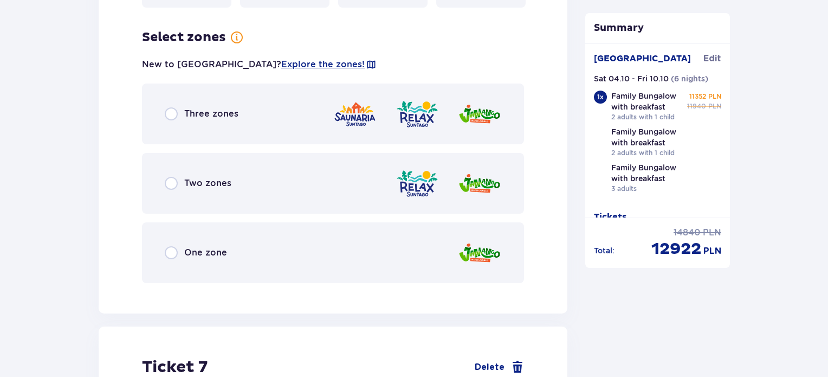
scroll to position [5412, 0]
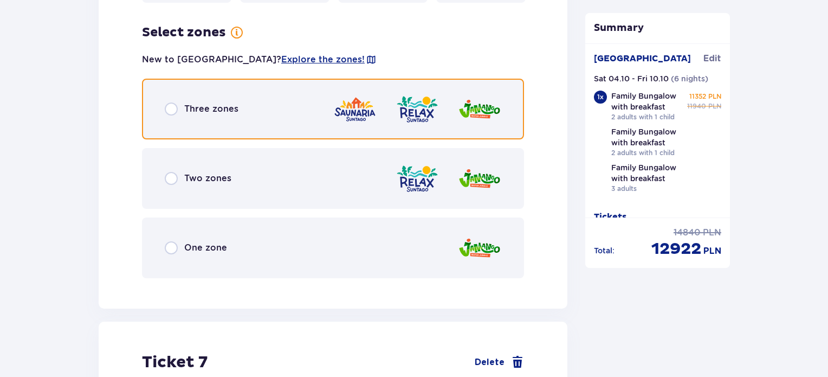
click at [173, 103] on input "radio" at bounding box center [171, 108] width 13 height 13
radio input "true"
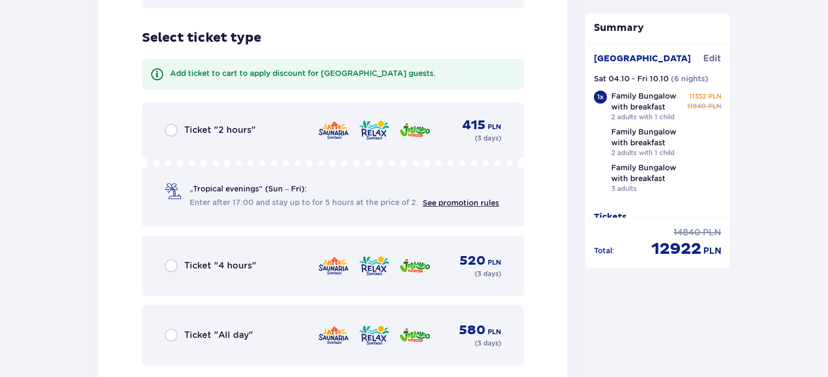
scroll to position [5687, 0]
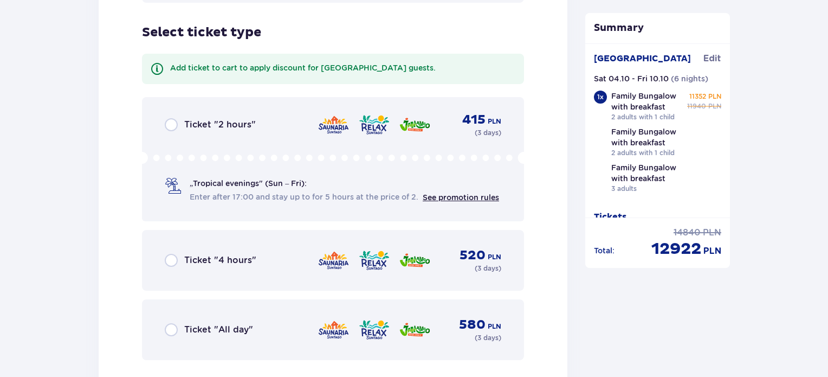
click at [182, 316] on div "Ticket "All day" 580 PLN ( 3 days )" at bounding box center [333, 329] width 337 height 26
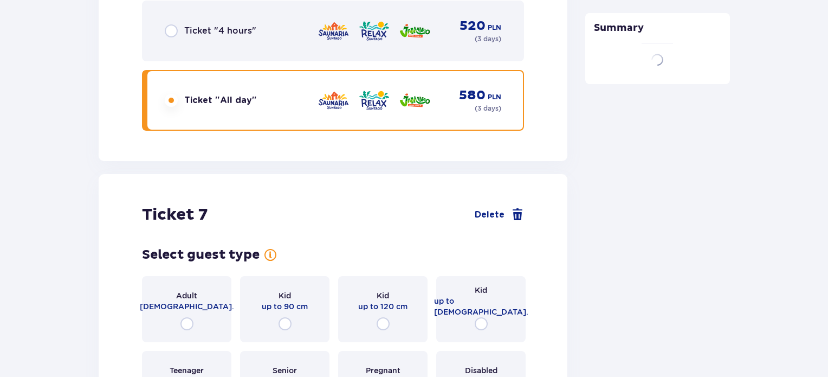
scroll to position [6066, 0]
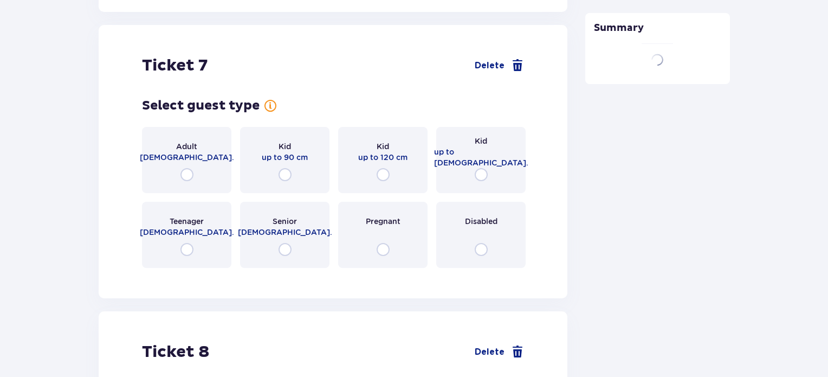
click at [192, 154] on div "Adult [DEMOGRAPHIC_DATA]." at bounding box center [186, 160] width 89 height 66
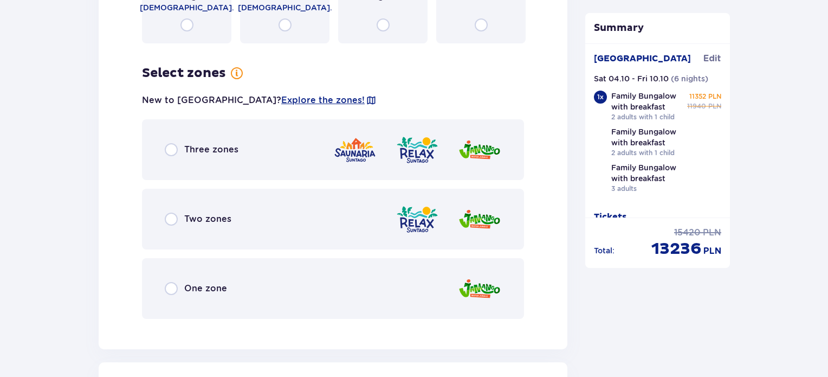
scroll to position [6330, 0]
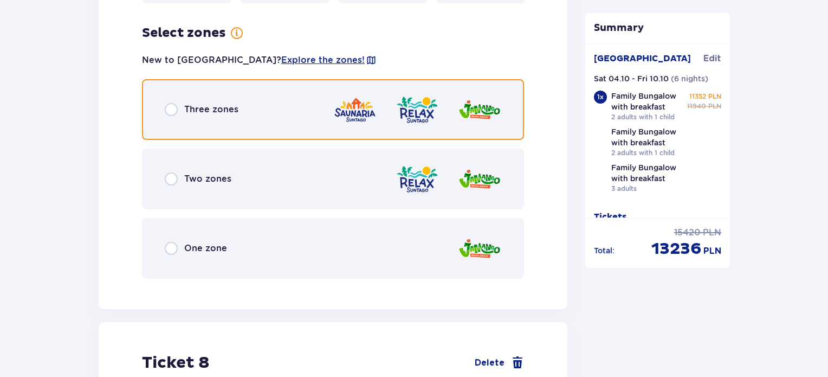
click at [173, 103] on input "radio" at bounding box center [171, 109] width 13 height 13
radio input "true"
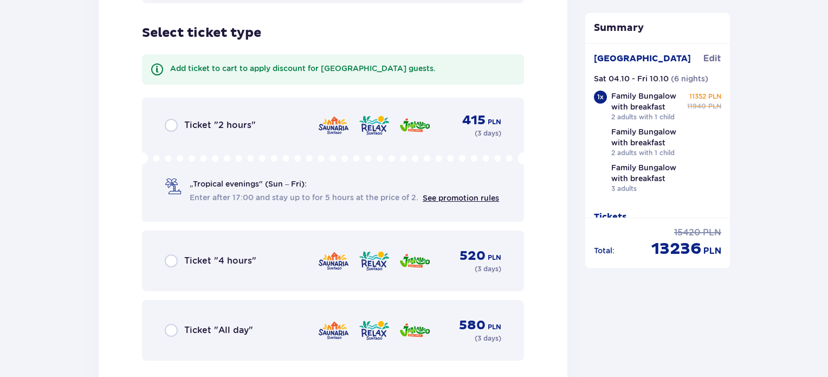
click at [180, 323] on div "Ticket "All day"" at bounding box center [209, 329] width 88 height 13
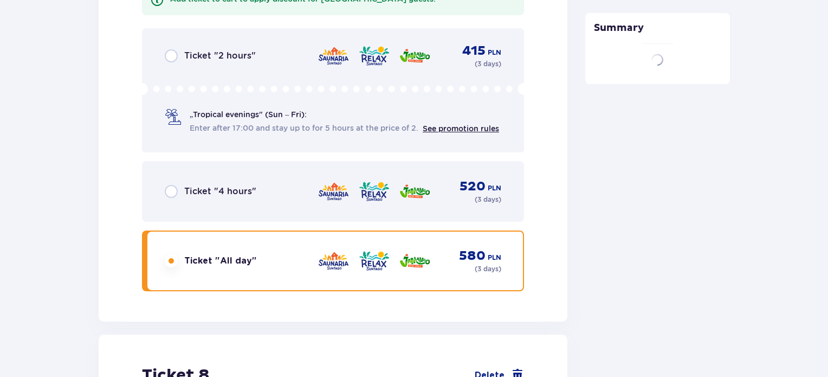
scroll to position [6984, 0]
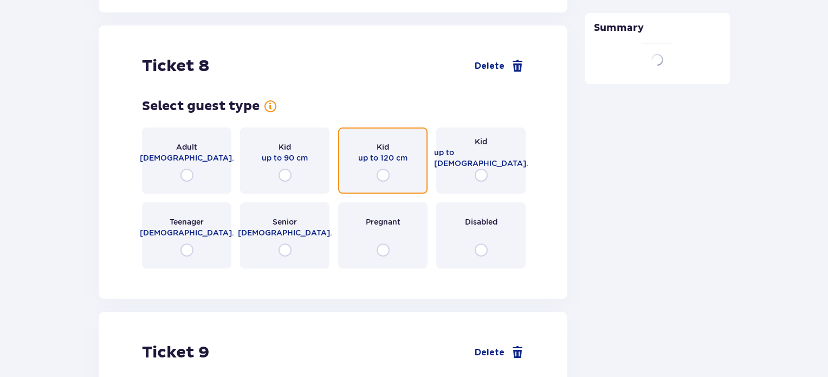
click at [383, 169] on input "radio" at bounding box center [383, 175] width 13 height 13
radio input "true"
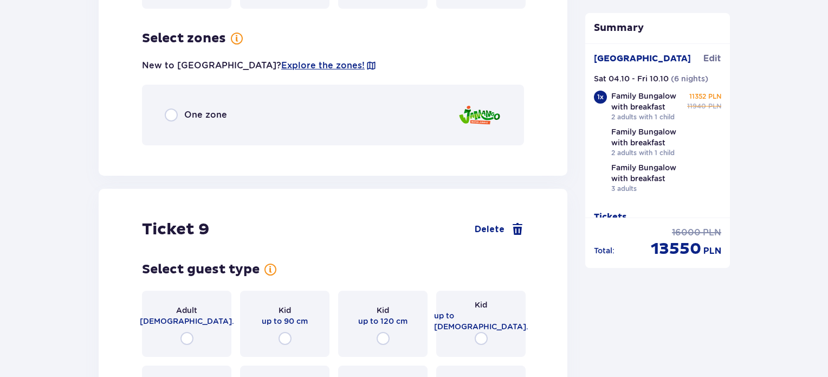
scroll to position [7248, 0]
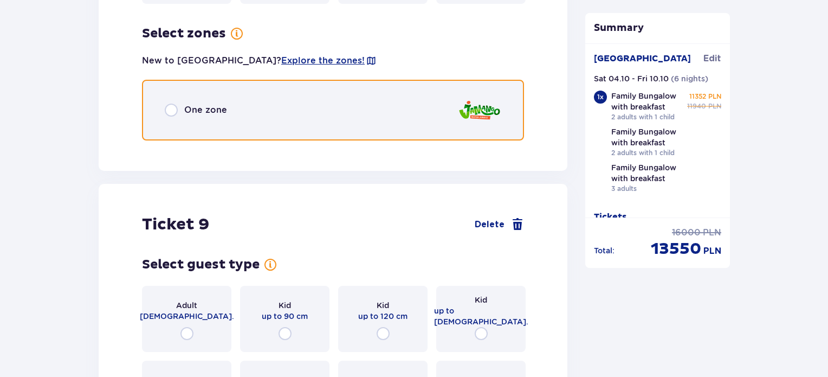
click at [173, 103] on input "radio" at bounding box center [171, 109] width 13 height 13
radio input "true"
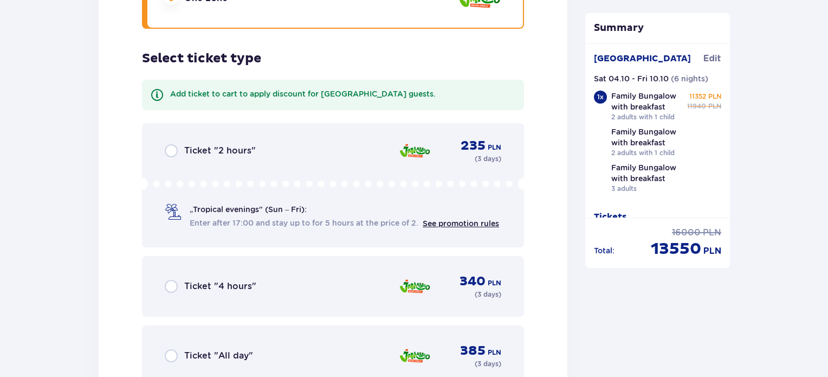
scroll to position [7385, 0]
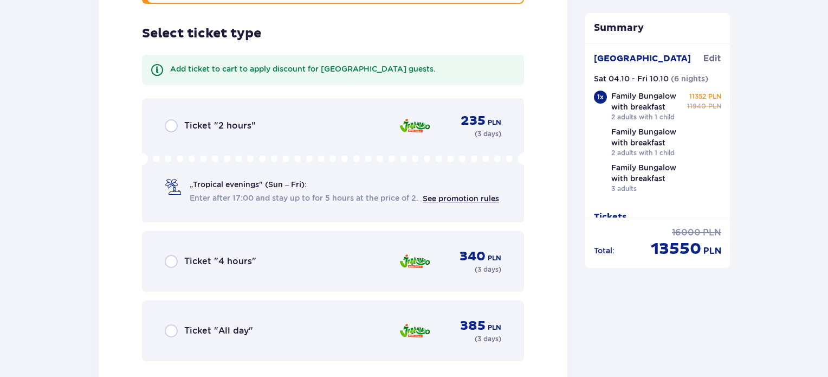
click at [258, 318] on div "Ticket "All day" 385 PLN ( 3 days )" at bounding box center [333, 331] width 337 height 26
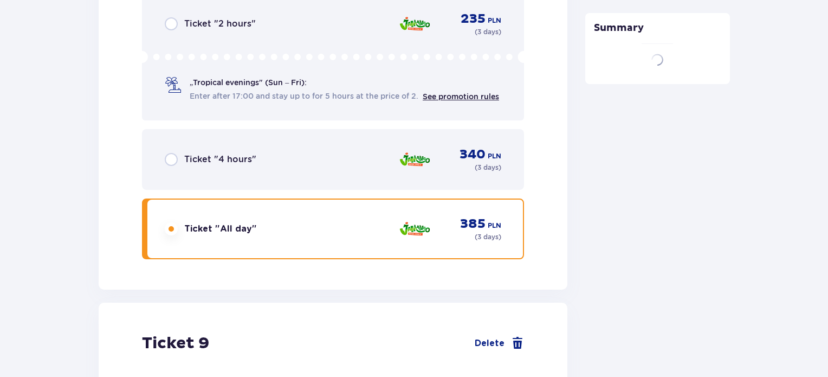
scroll to position [7763, 0]
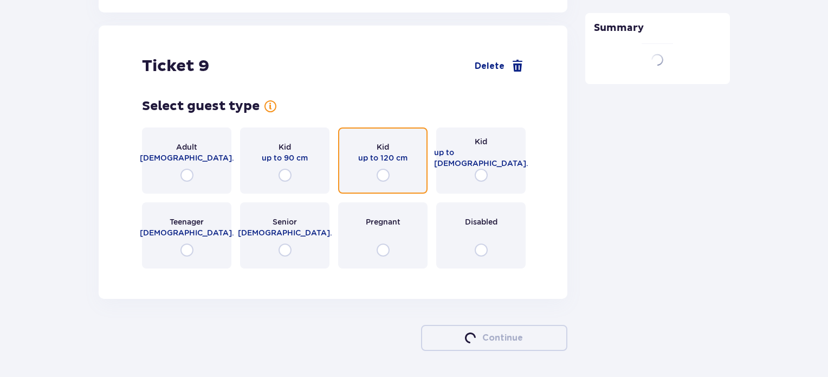
click at [380, 169] on input "radio" at bounding box center [383, 175] width 13 height 13
radio input "true"
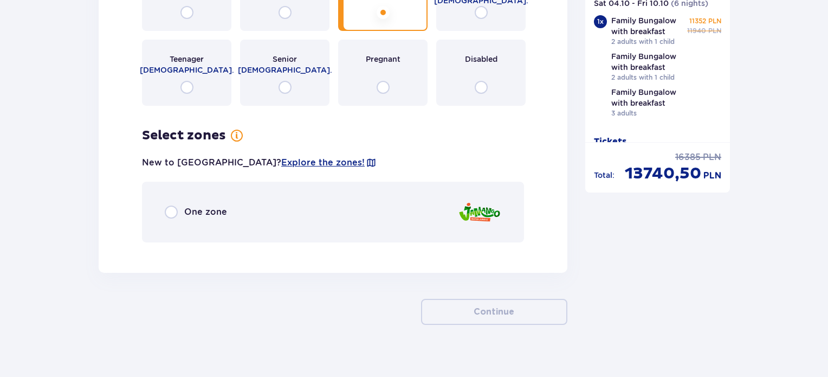
scroll to position [7926, 0]
drag, startPoint x: 380, startPoint y: 163, endPoint x: 228, endPoint y: 234, distance: 168.2
click at [229, 235] on div "Ticket 9 Delete Select guest type Adult [DEMOGRAPHIC_DATA]. Kid up to 90 cm Kid…" at bounding box center [333, 67] width 469 height 410
click at [203, 210] on div "One zone" at bounding box center [333, 211] width 382 height 61
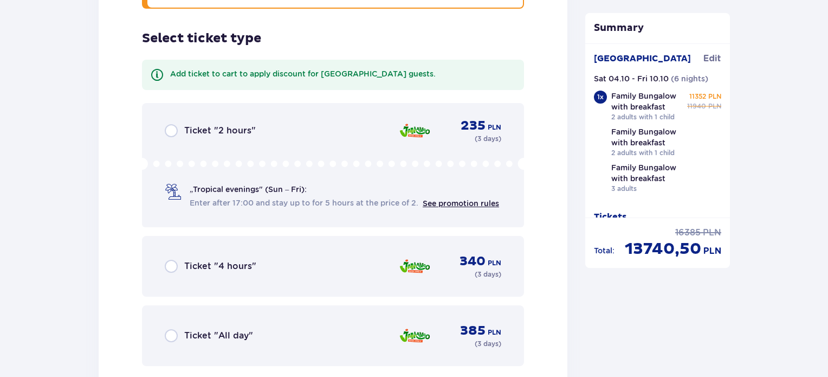
scroll to position [8164, 0]
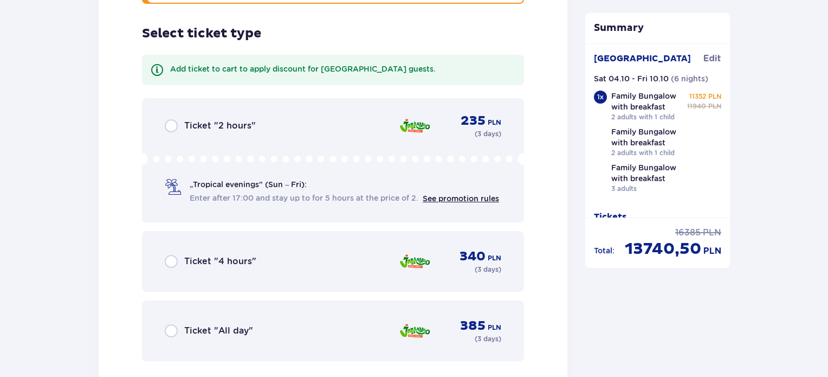
click at [197, 325] on p "Ticket "All day"" at bounding box center [218, 331] width 69 height 12
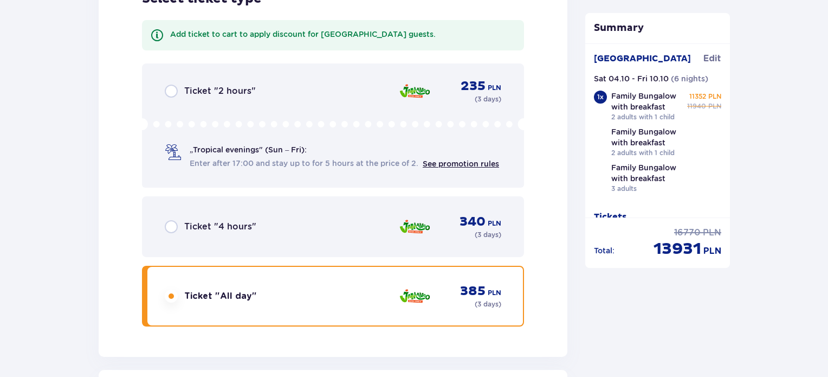
scroll to position [7363, 0]
